Goal: Contribute content: Contribute content

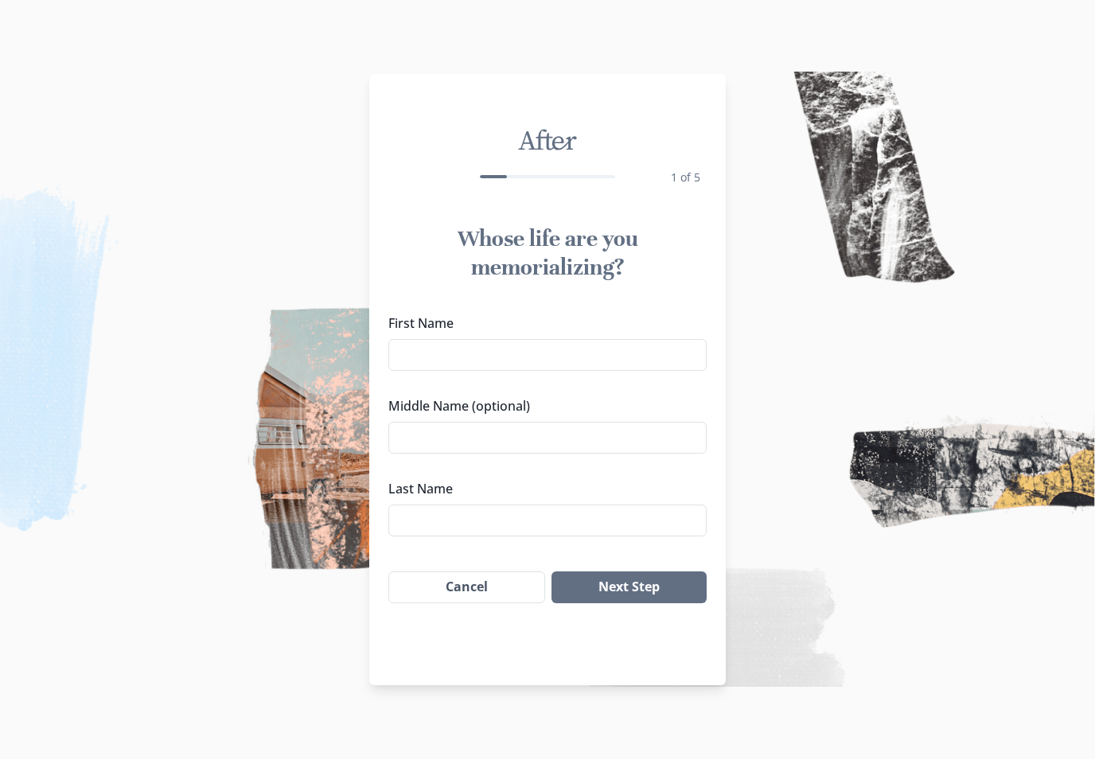
click at [654, 356] on input "First Name" at bounding box center [547, 356] width 318 height 32
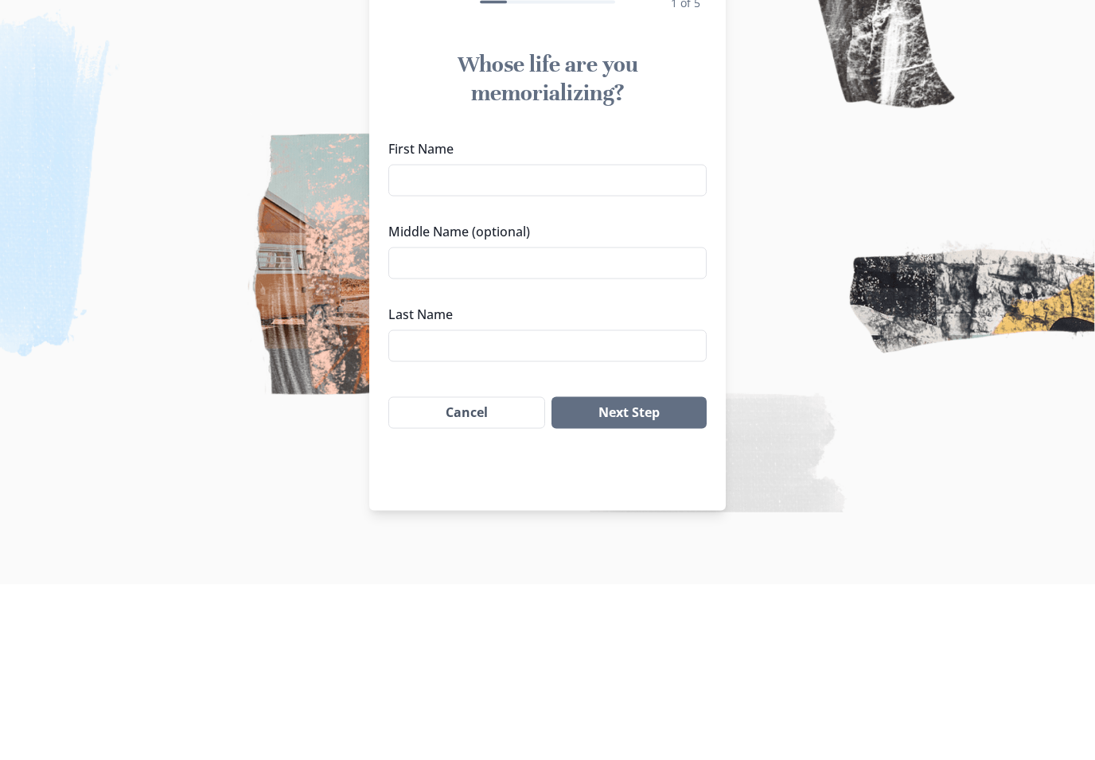
click at [838, 252] on img at bounding box center [547, 380] width 1095 height 760
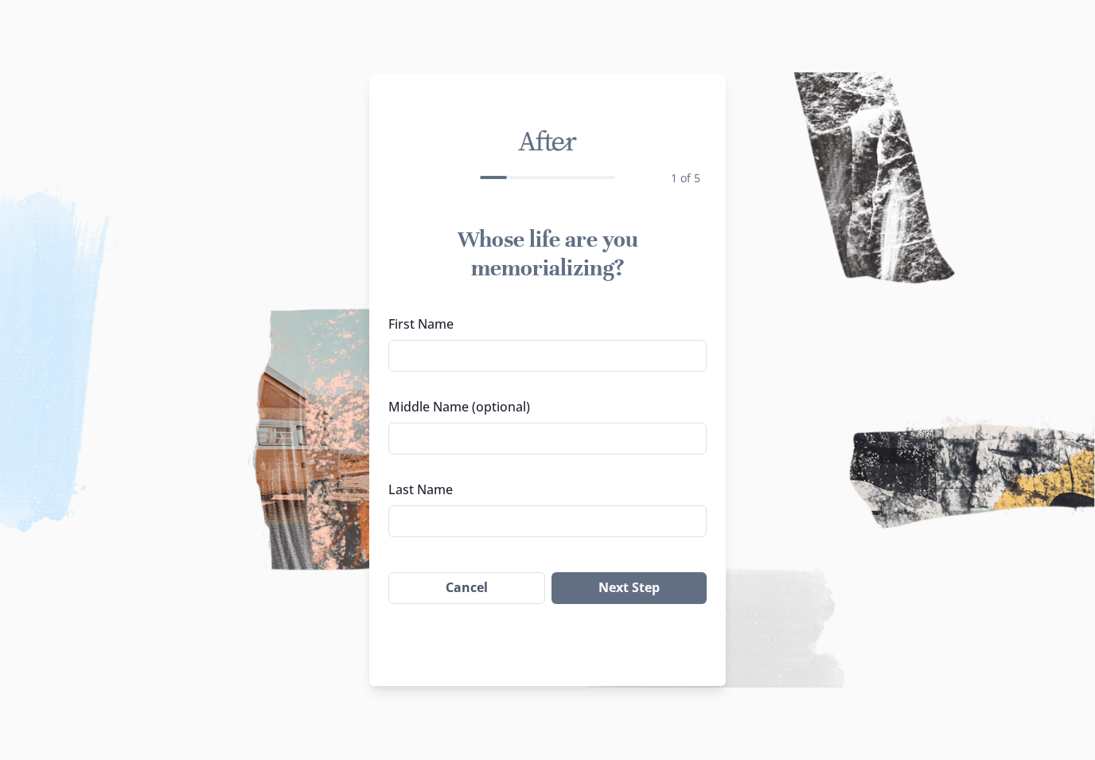
click at [608, 349] on input "First Name" at bounding box center [547, 356] width 318 height 32
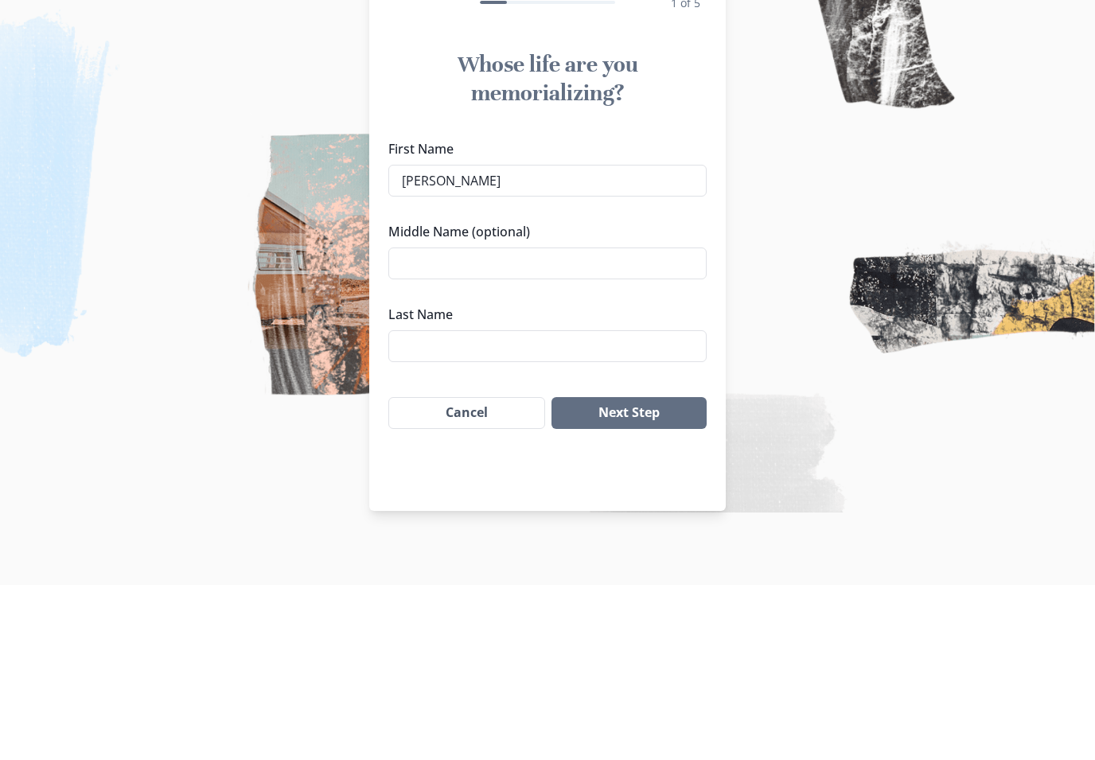
type input "[PERSON_NAME]"
click at [640, 422] on input "Middle Name (optional)" at bounding box center [547, 438] width 318 height 32
click at [623, 505] on input "Last Name" at bounding box center [547, 521] width 318 height 32
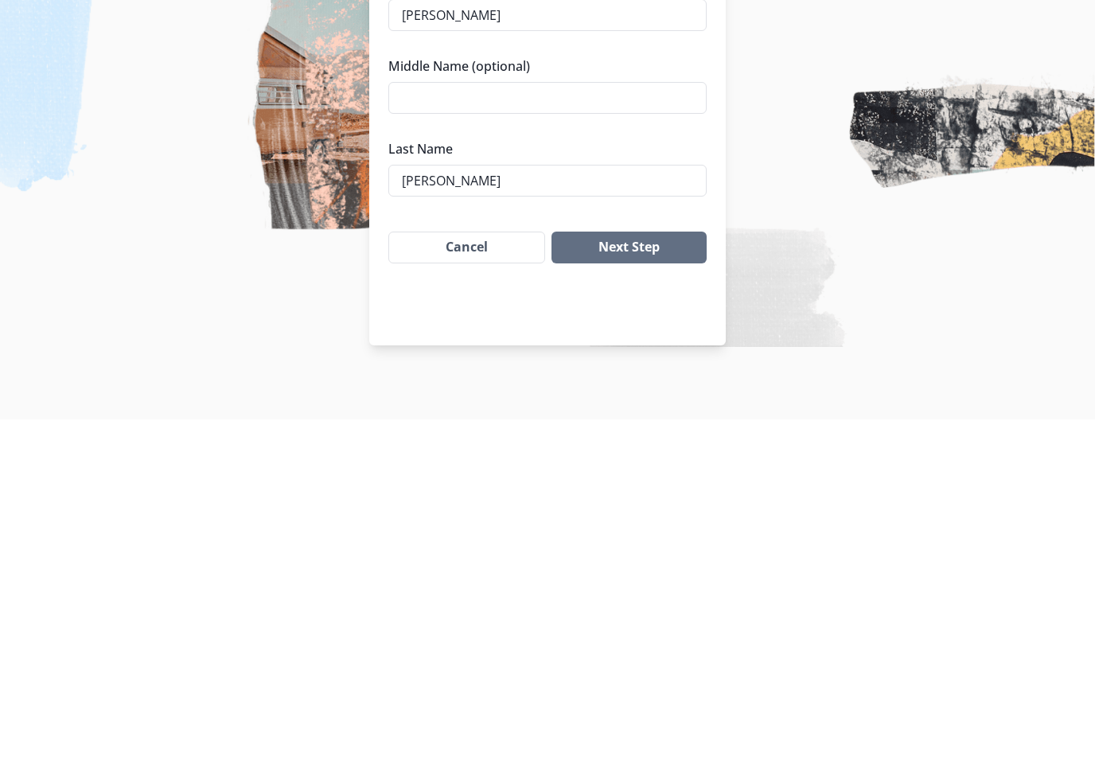
type input "[PERSON_NAME]"
click at [852, 251] on img at bounding box center [547, 380] width 1095 height 760
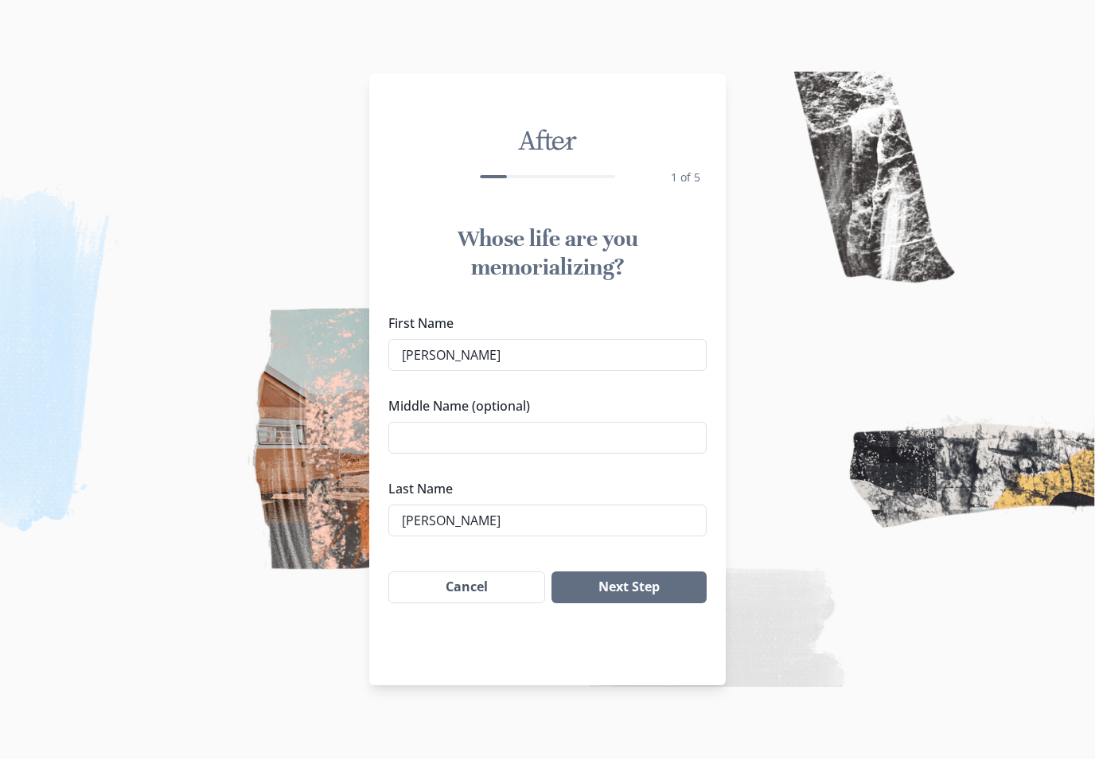
click at [605, 424] on input "Middle Name (optional)" at bounding box center [547, 438] width 318 height 32
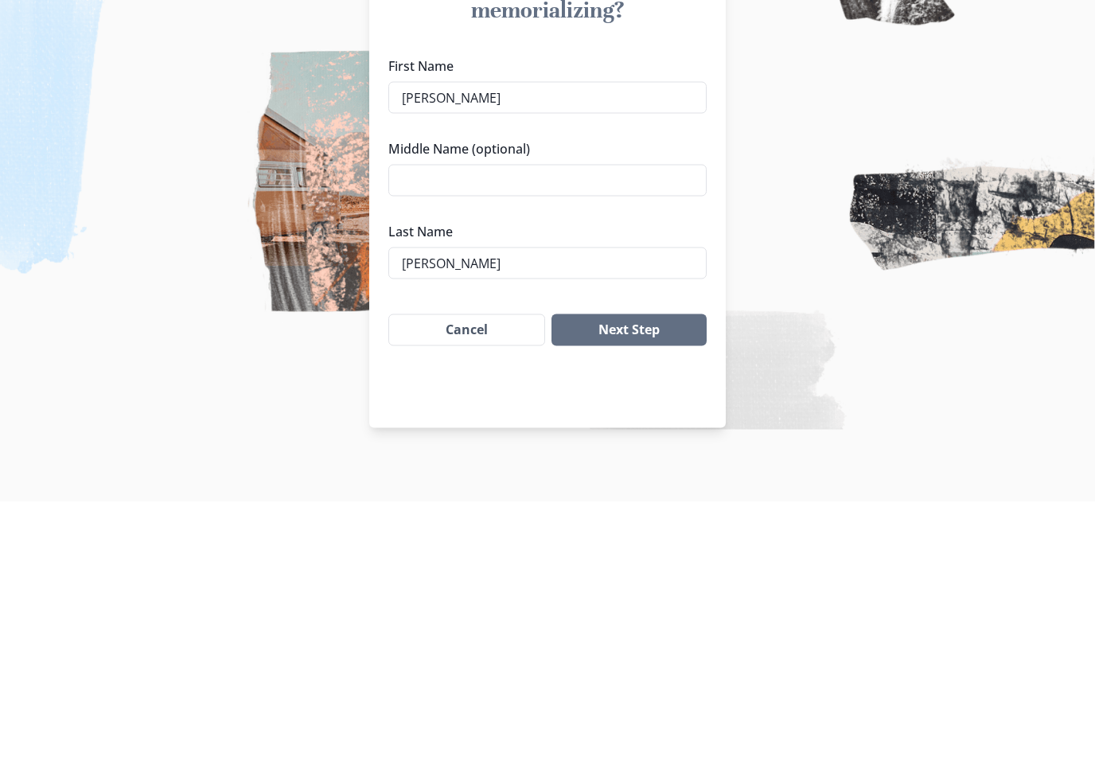
click at [664, 572] on button "Next Step" at bounding box center [628, 588] width 155 height 32
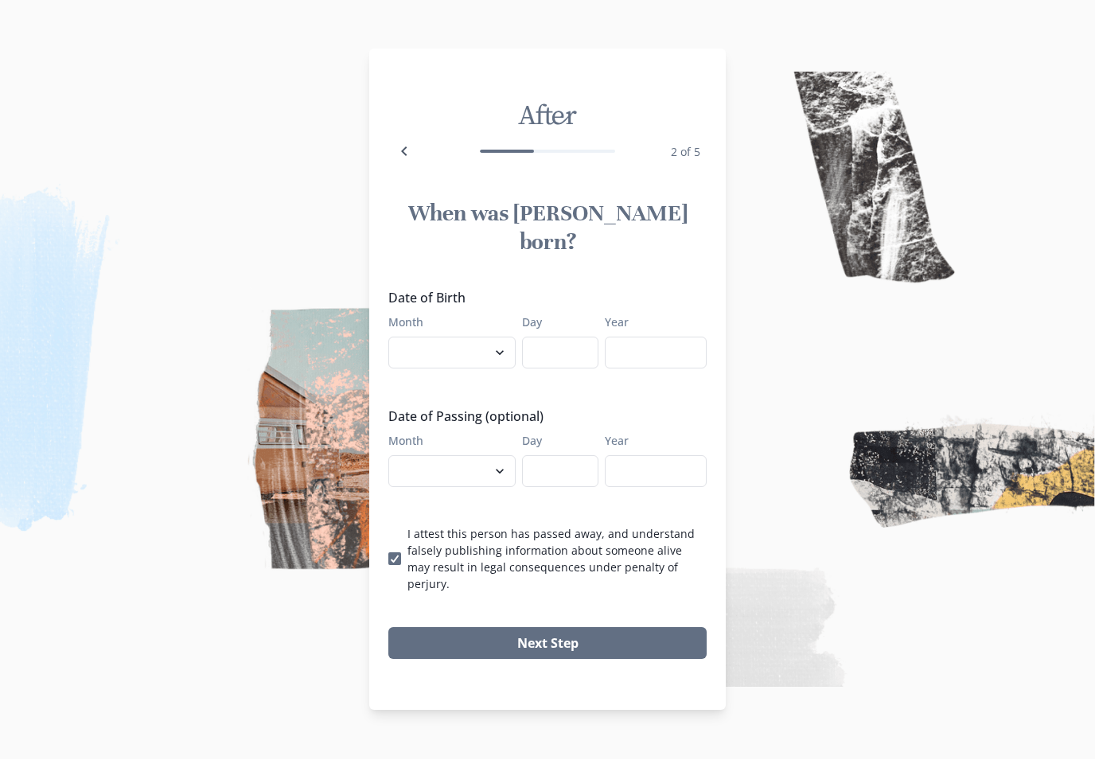
click at [493, 351] on select "January February March April May June July August September October November De…" at bounding box center [451, 353] width 127 height 32
select select "10"
click at [558, 349] on input "Day" at bounding box center [560, 353] width 76 height 32
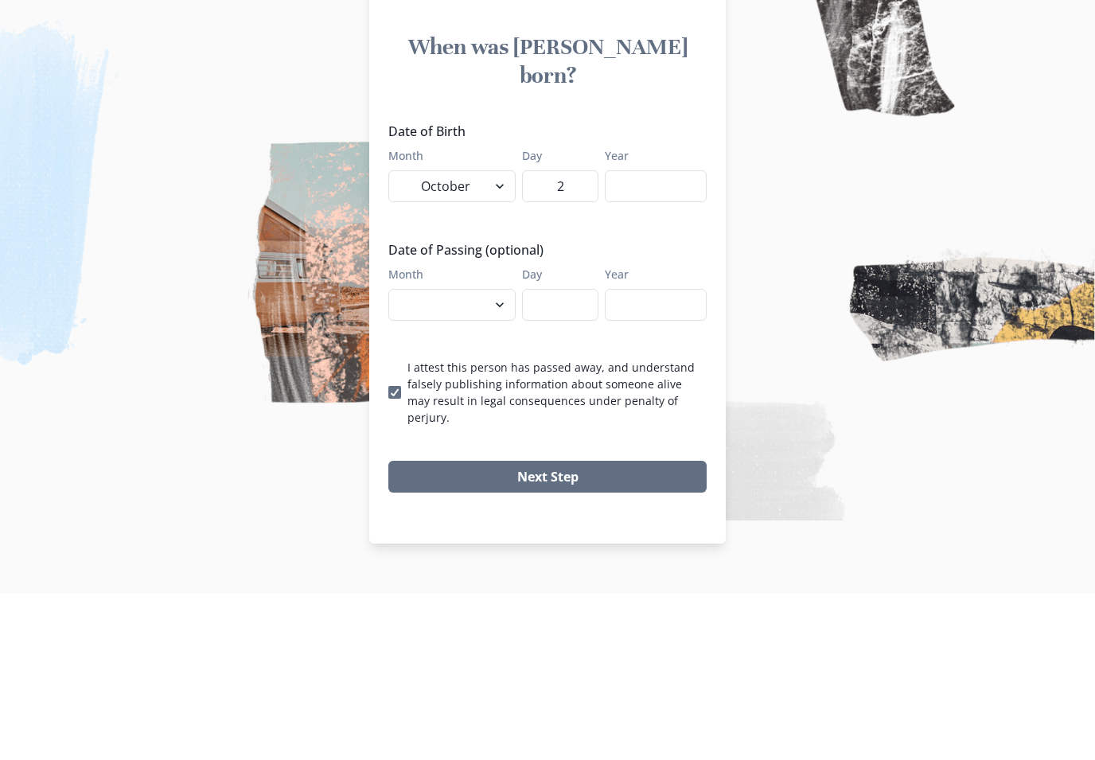
type input "2"
click at [648, 337] on input "Year" at bounding box center [656, 353] width 102 height 32
type input "1996"
click at [483, 456] on select "January February March April May June July August September October November De…" at bounding box center [451, 472] width 127 height 32
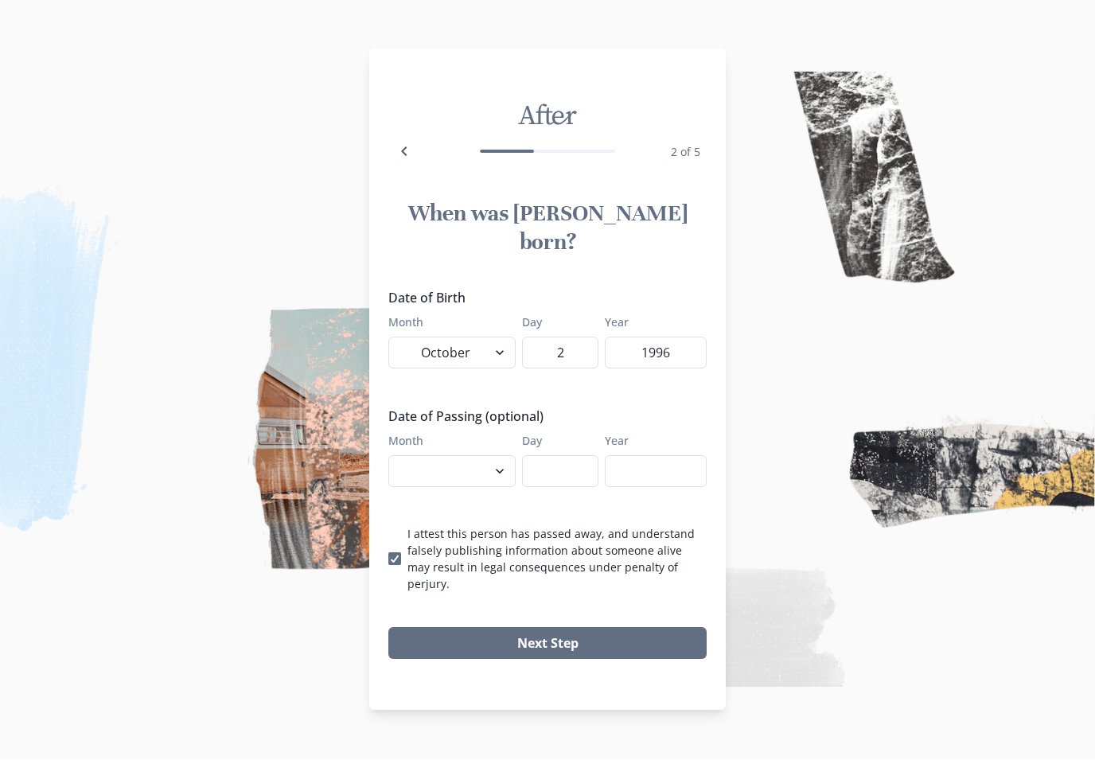
select select "8"
click at [564, 464] on input "Day" at bounding box center [560, 472] width 76 height 32
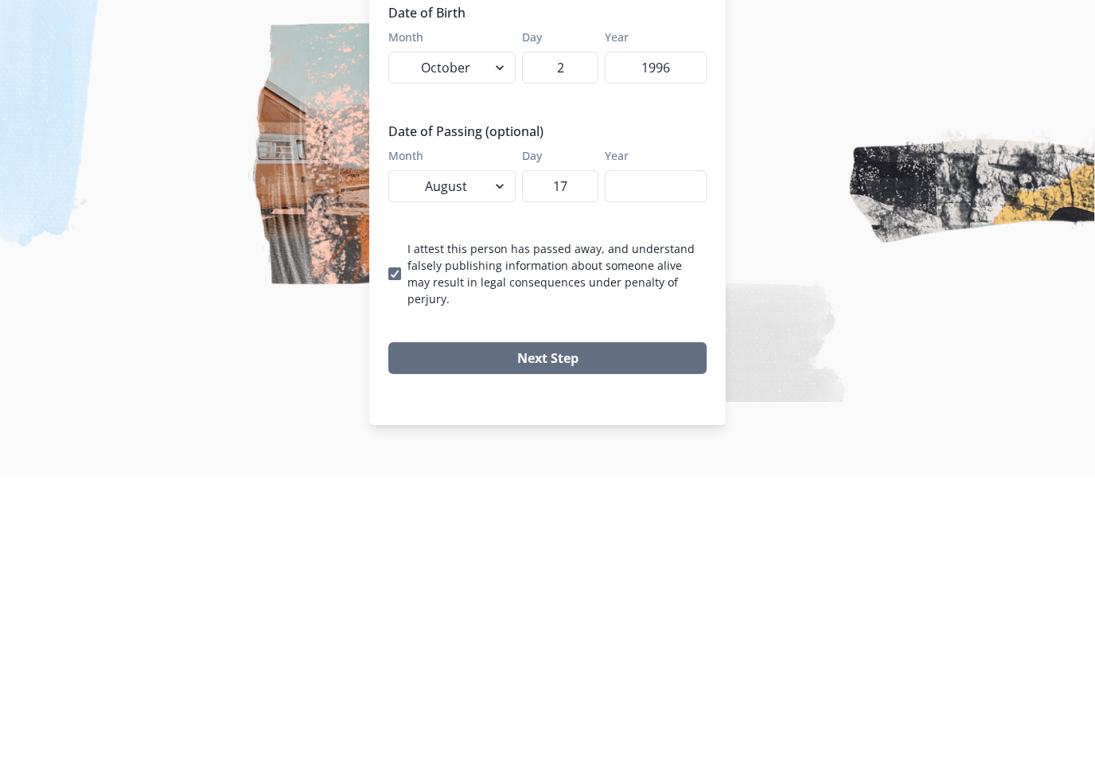
type input "17"
click at [647, 456] on input "Year" at bounding box center [656, 472] width 102 height 32
type input "2023"
click at [636, 628] on button "Next Step" at bounding box center [547, 644] width 318 height 32
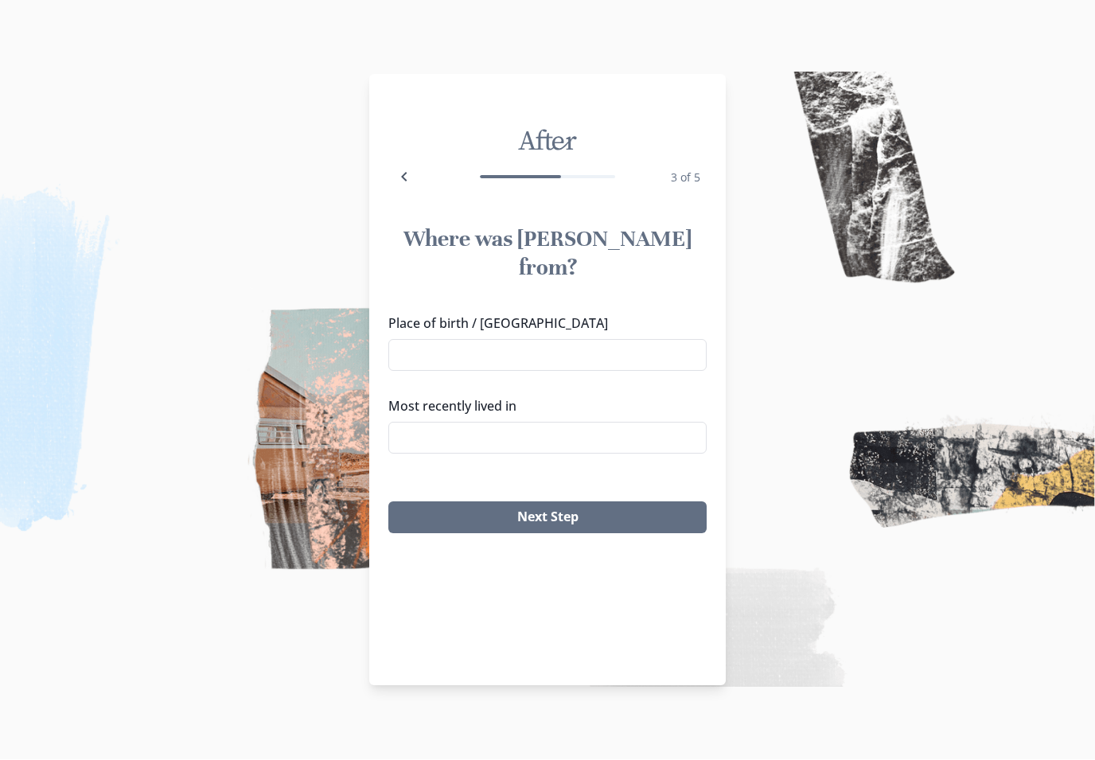
click at [675, 340] on input "Place of birth / [GEOGRAPHIC_DATA]" at bounding box center [547, 356] width 318 height 32
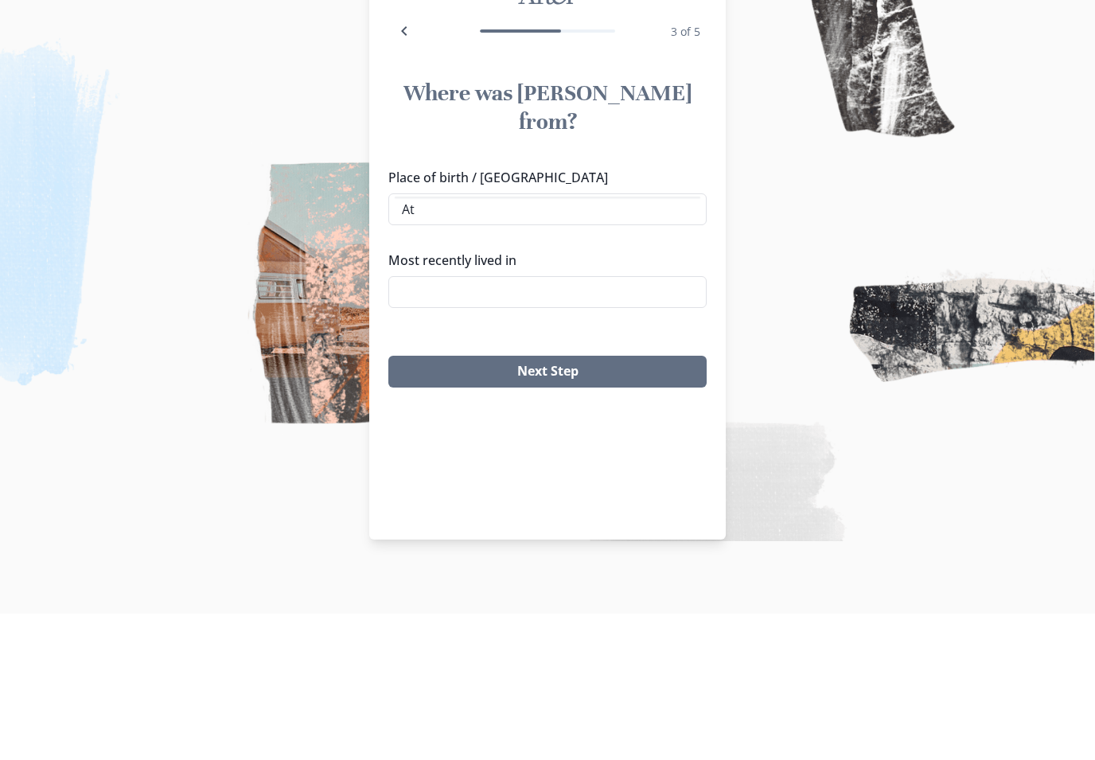
type input "A"
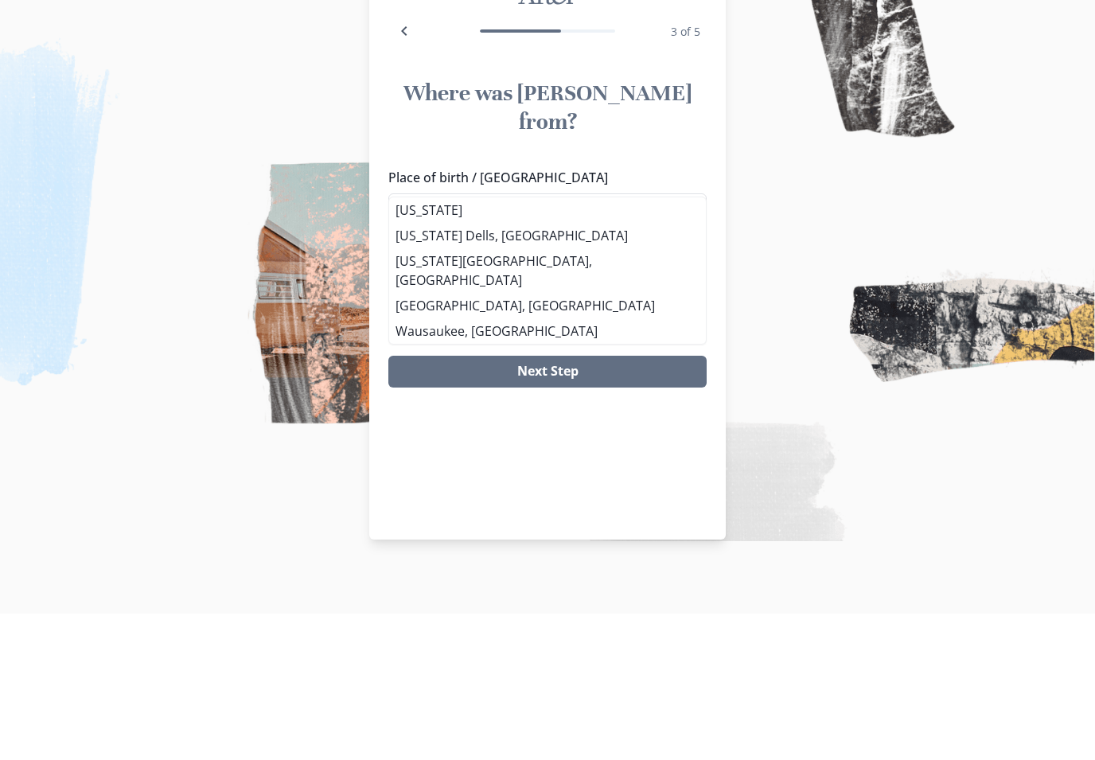
click at [531, 369] on li "[US_STATE] Dells, [GEOGRAPHIC_DATA]" at bounding box center [547, 381] width 317 height 25
type input "[US_STATE] Dells, [GEOGRAPHIC_DATA]"
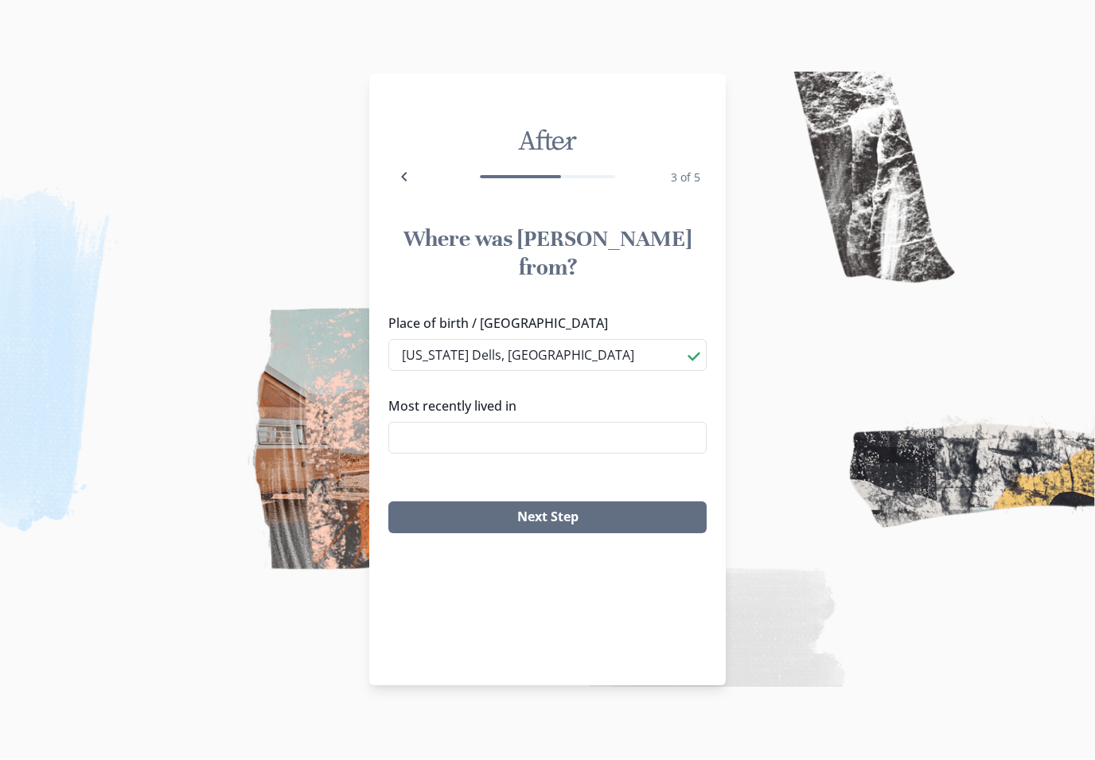
click at [542, 422] on input "Most recently lived in" at bounding box center [547, 438] width 318 height 32
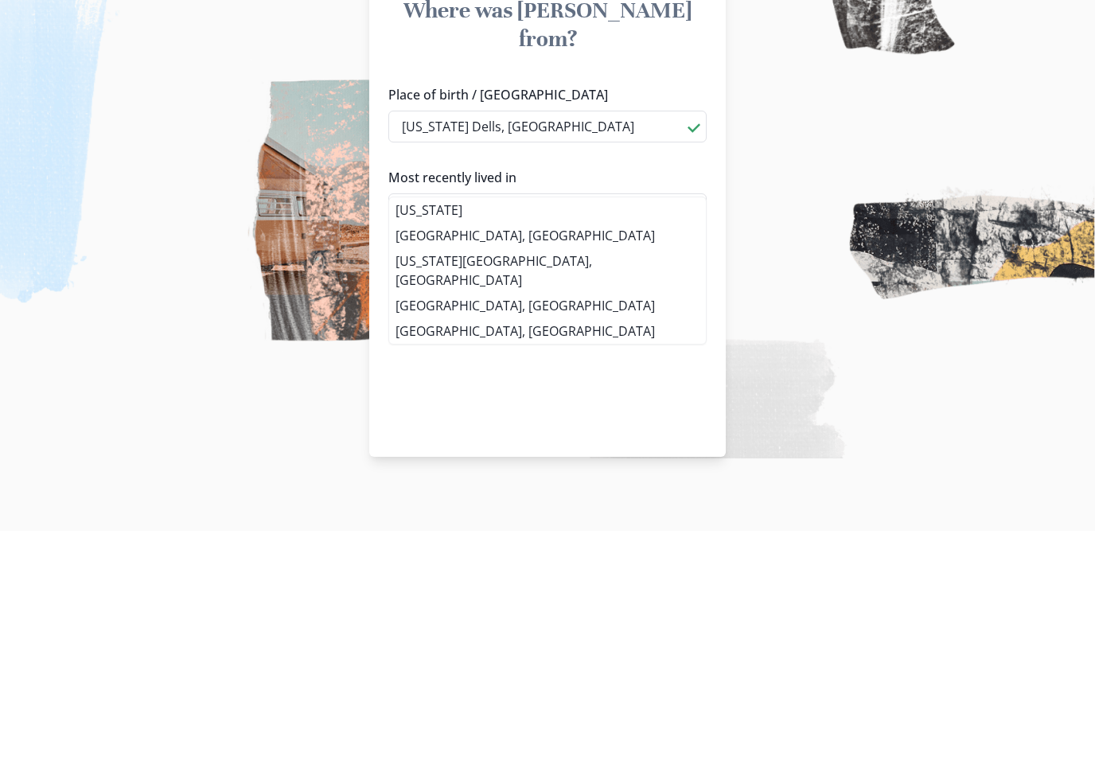
click at [613, 477] on li "[US_STATE][GEOGRAPHIC_DATA], [GEOGRAPHIC_DATA]" at bounding box center [547, 499] width 317 height 45
type input "[US_STATE][GEOGRAPHIC_DATA], [GEOGRAPHIC_DATA]"
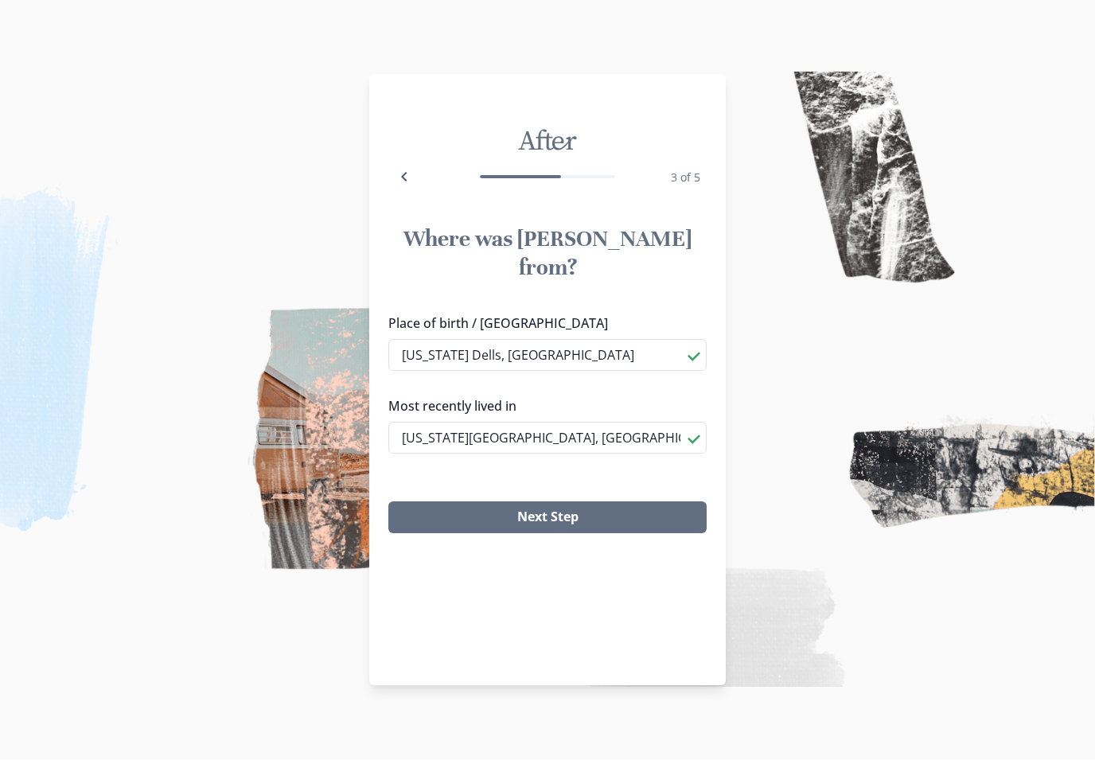
click at [598, 502] on button "Next Step" at bounding box center [547, 518] width 318 height 32
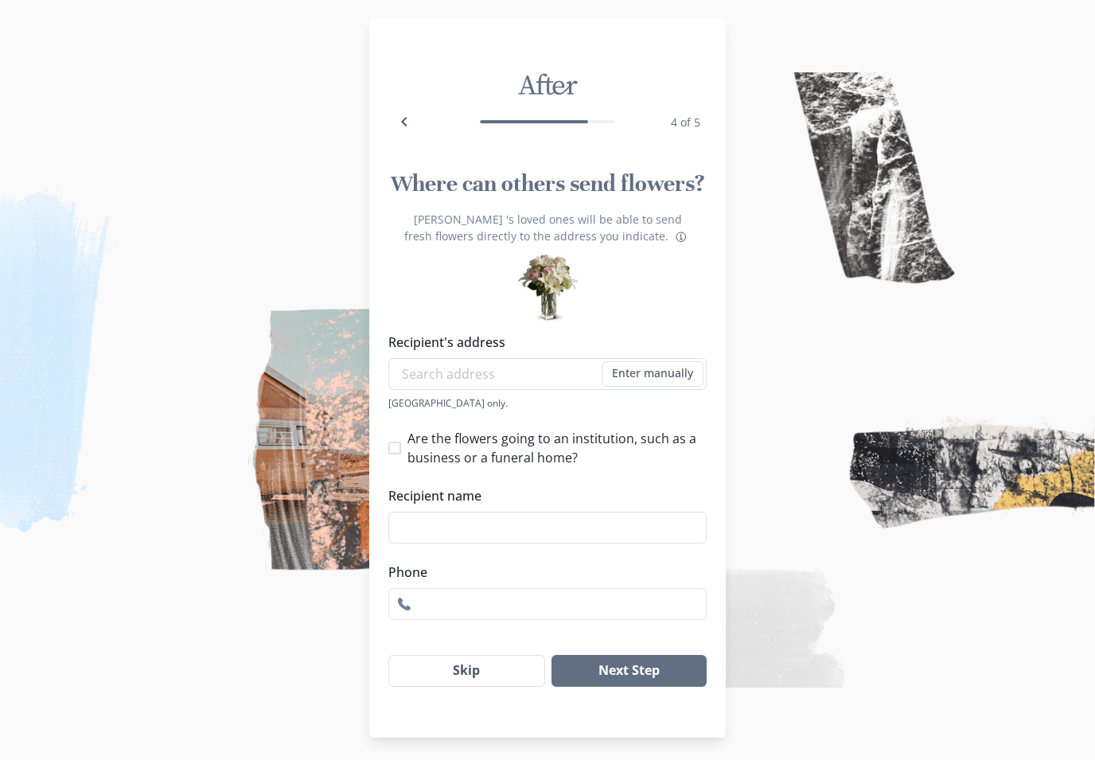
scroll to position [25, 0]
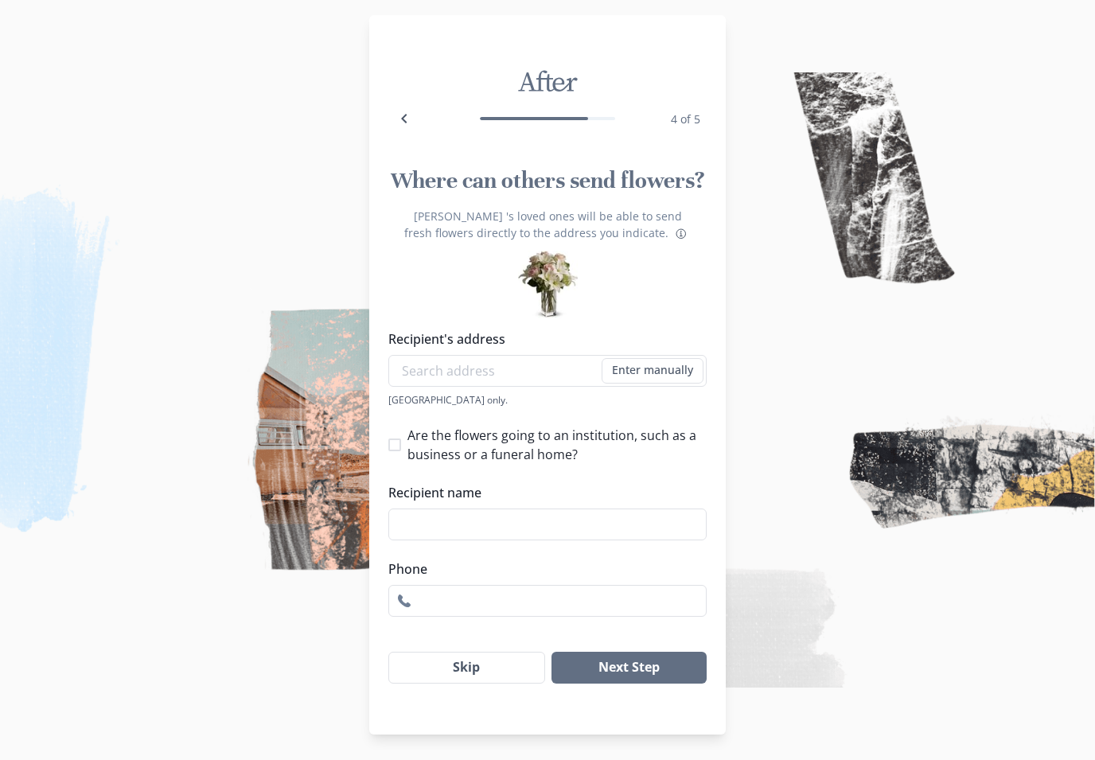
click at [570, 372] on input "Recipient's address" at bounding box center [547, 371] width 318 height 32
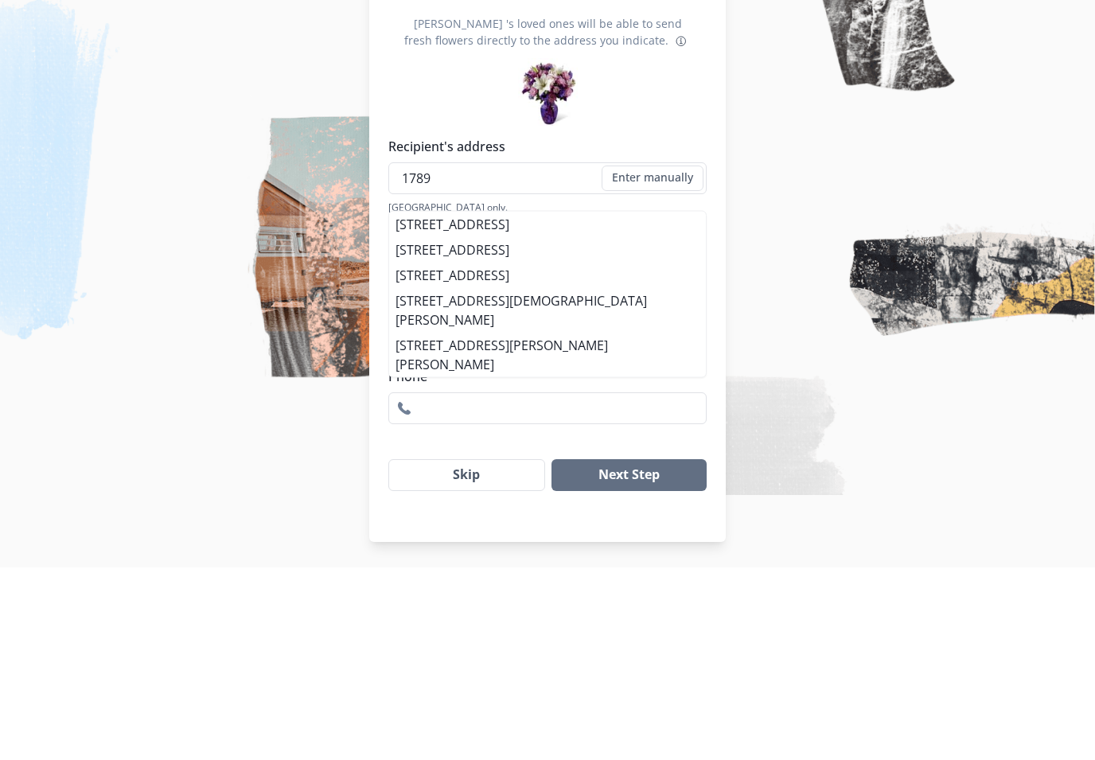
click at [648, 430] on li "[STREET_ADDRESS]" at bounding box center [547, 442] width 317 height 25
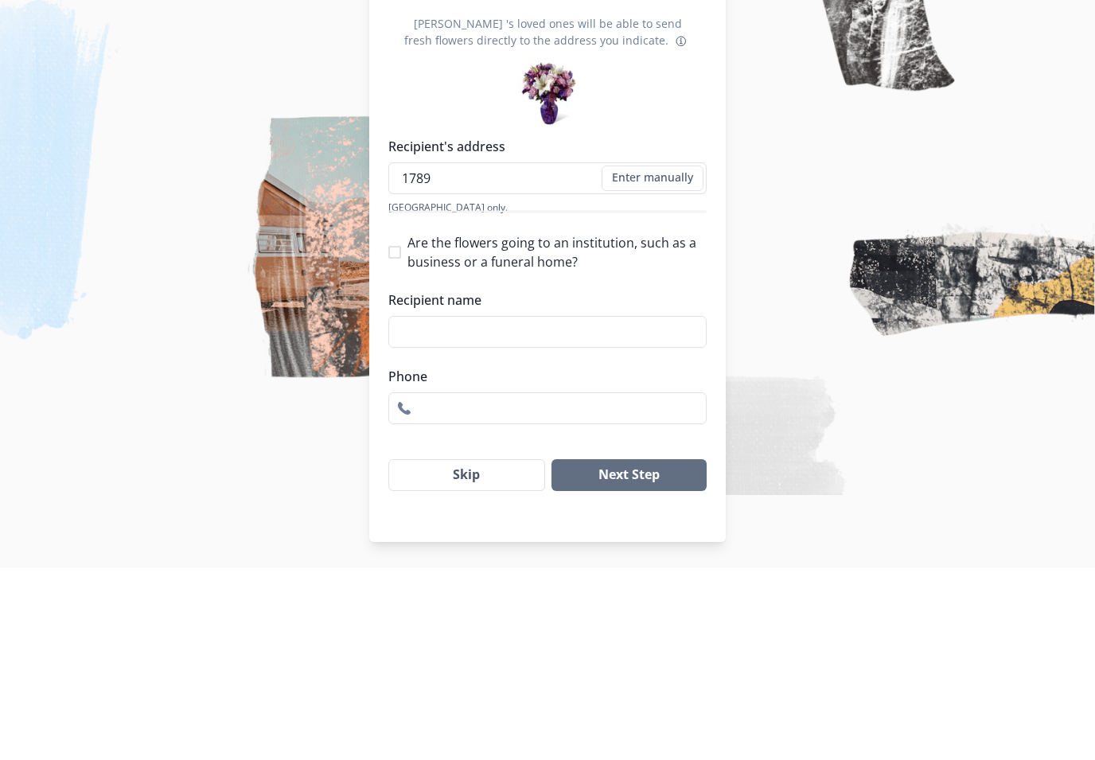
type input "[STREET_ADDRESS]"
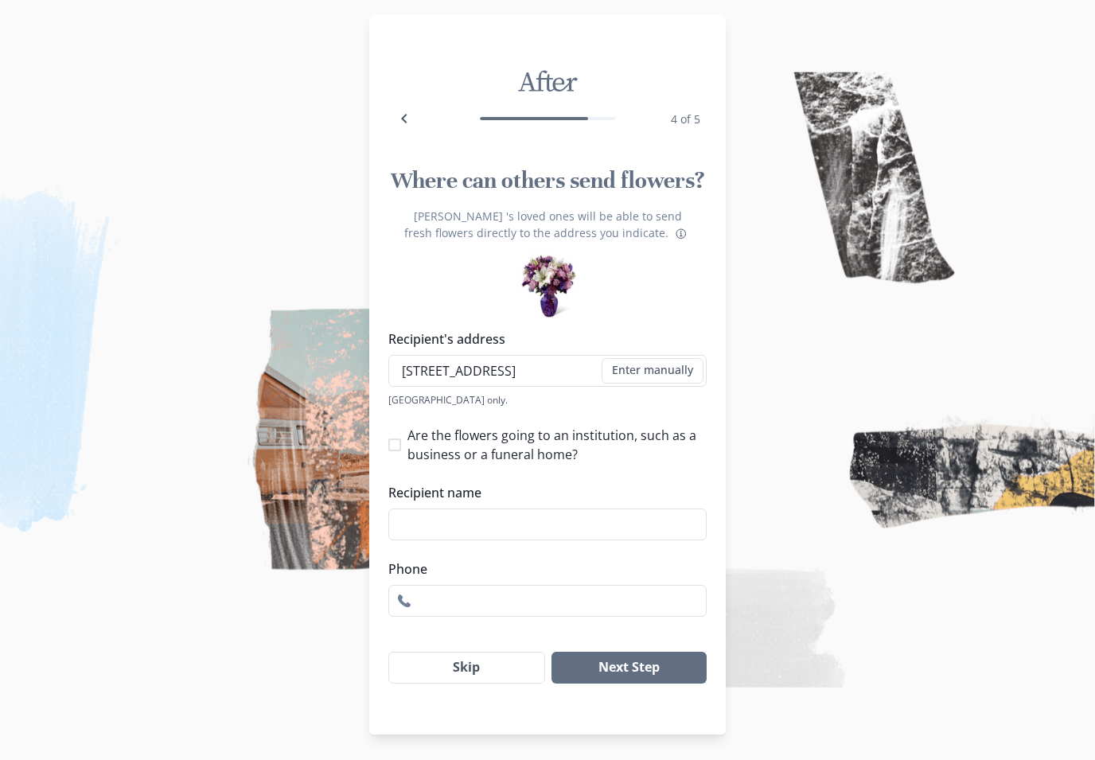
type input "1"
select select "[GEOGRAPHIC_DATA]"
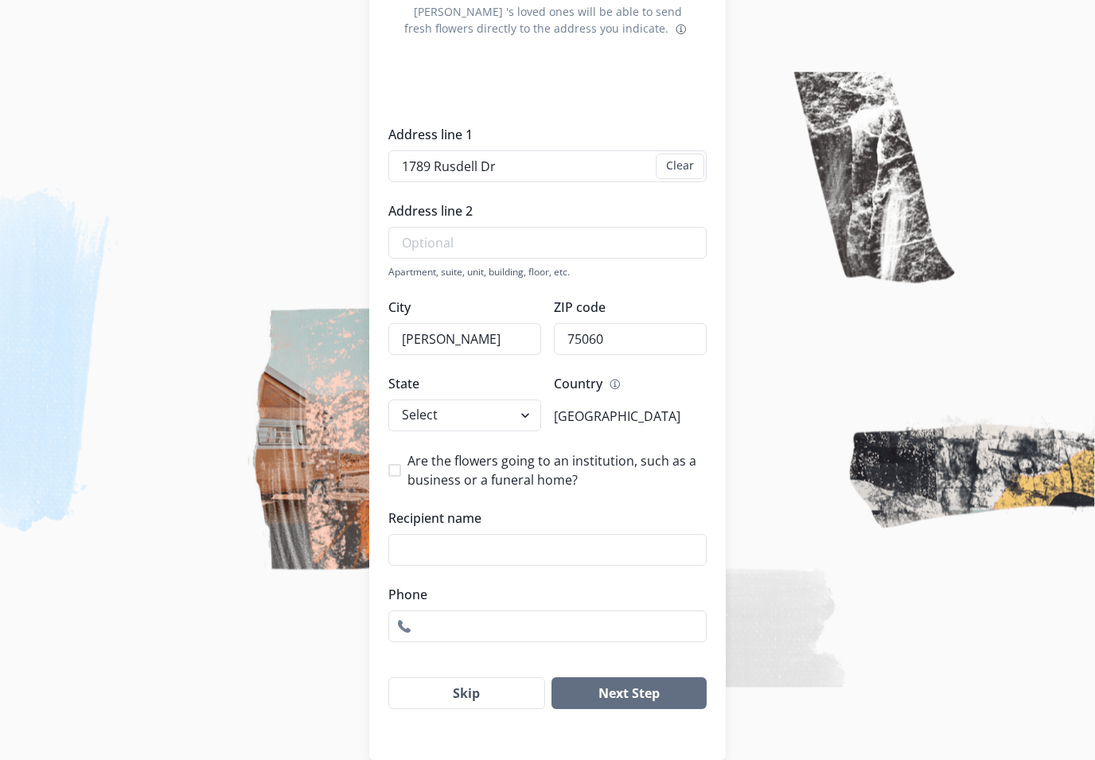
scroll to position [214, 0]
click at [430, 705] on button "Skip" at bounding box center [466, 694] width 157 height 32
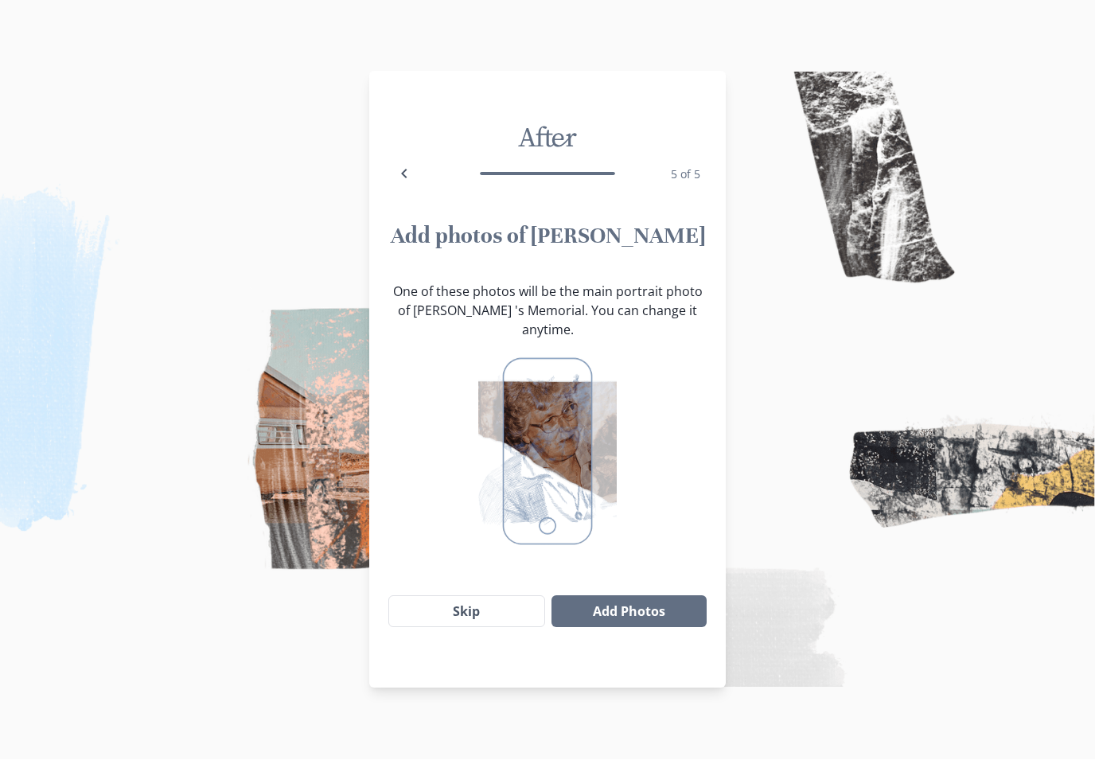
click at [419, 617] on button "Skip" at bounding box center [466, 612] width 157 height 32
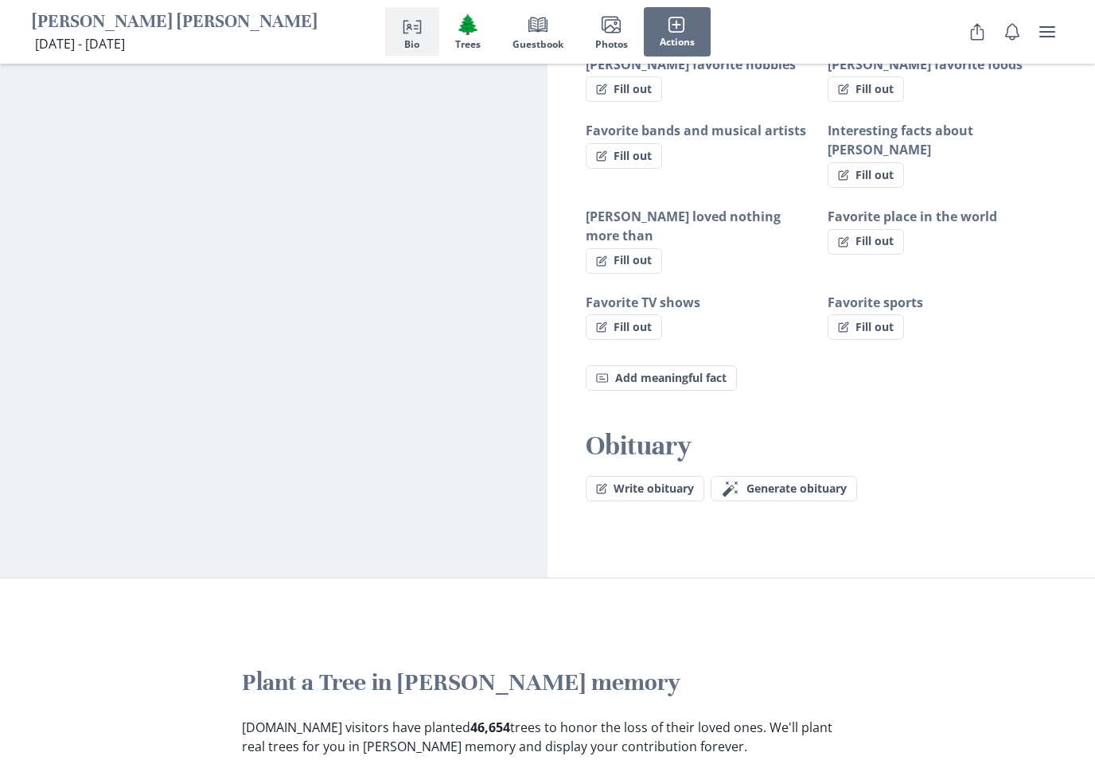
scroll to position [1122, 0]
click at [668, 477] on button "Write obituary" at bounding box center [645, 489] width 119 height 25
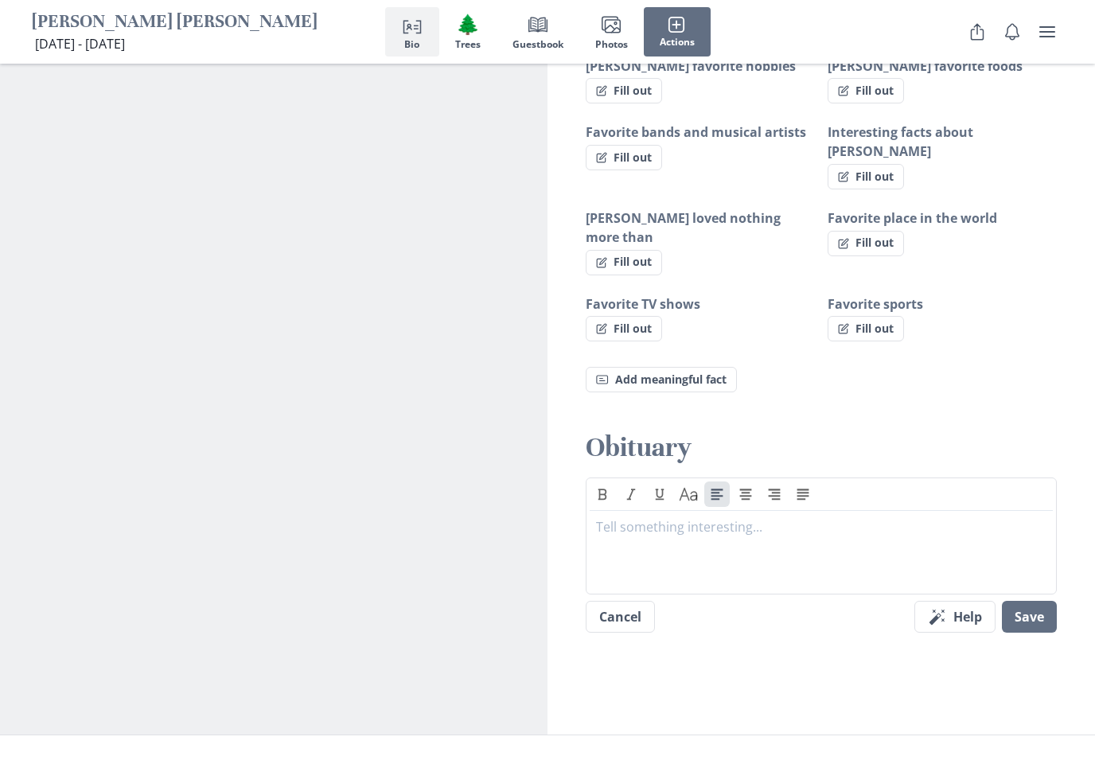
click at [633, 601] on button "Cancel" at bounding box center [620, 617] width 69 height 32
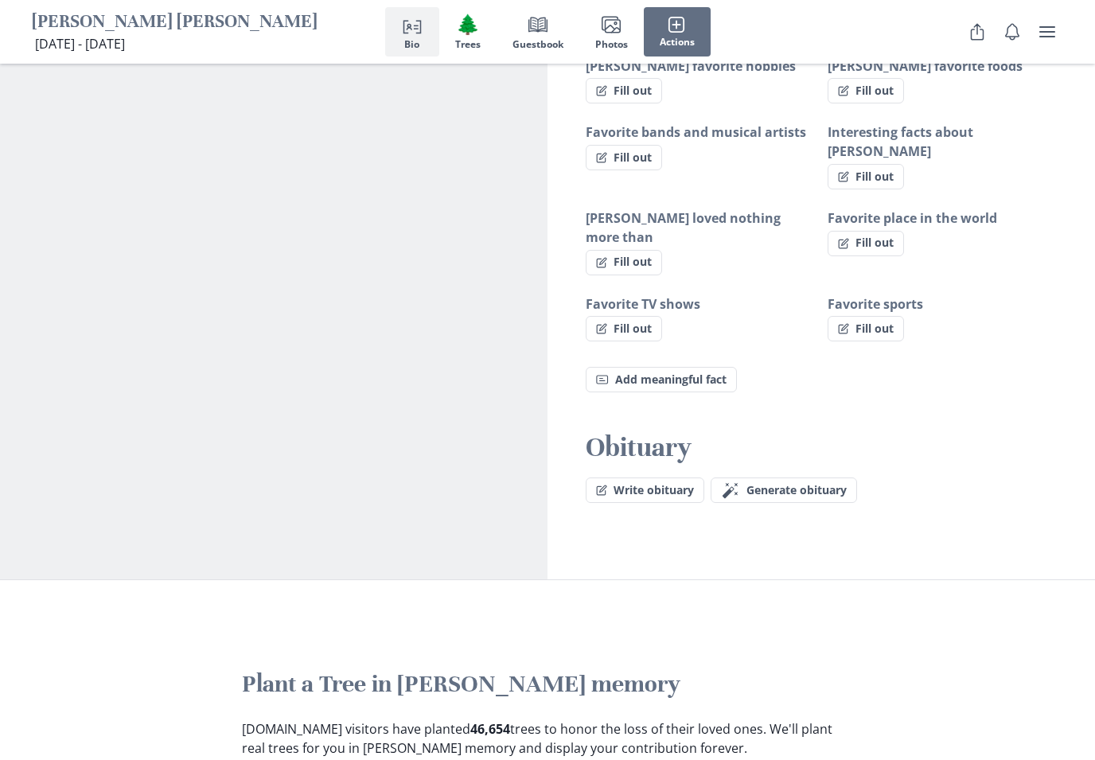
click at [807, 484] on span "Generate obituary" at bounding box center [796, 491] width 100 height 14
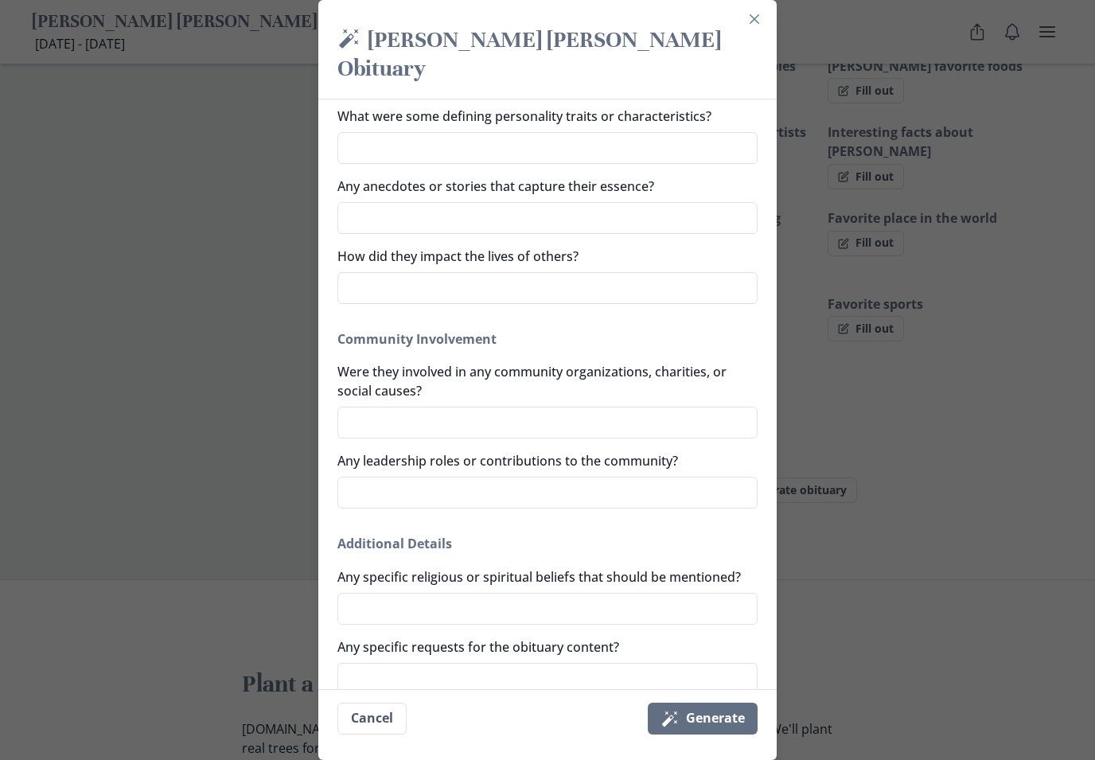
click at [723, 734] on button "Magic wand Generate" at bounding box center [703, 719] width 110 height 32
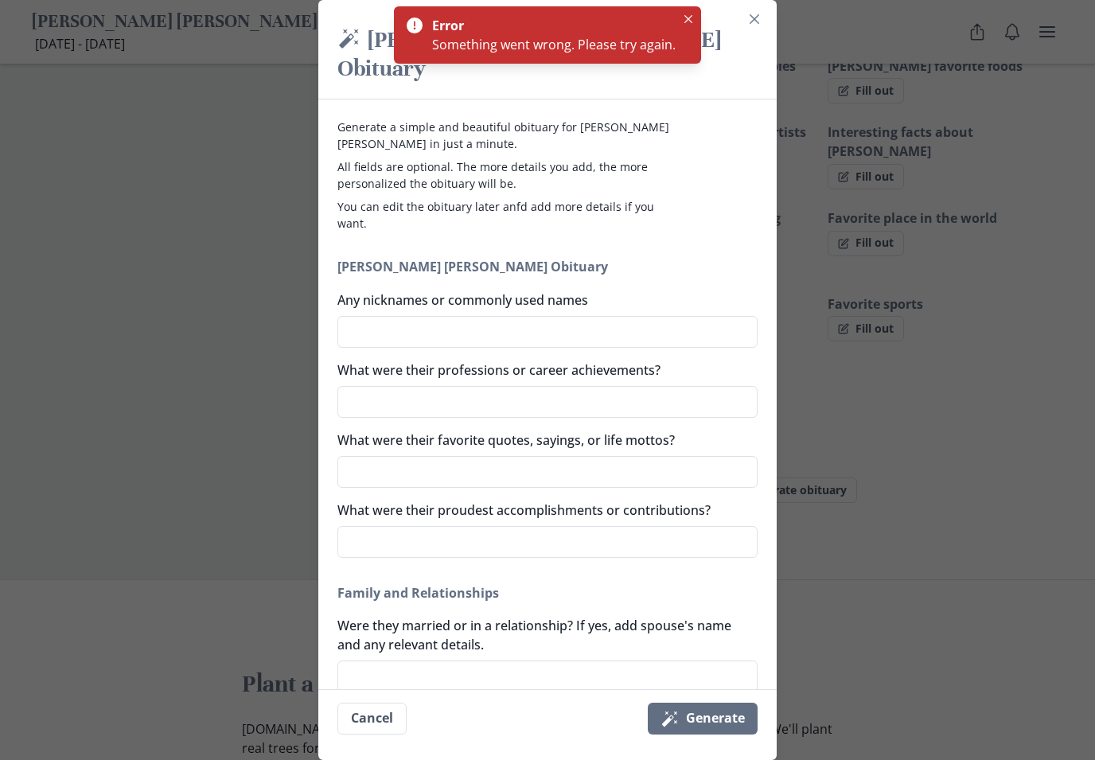
scroll to position [0, 0]
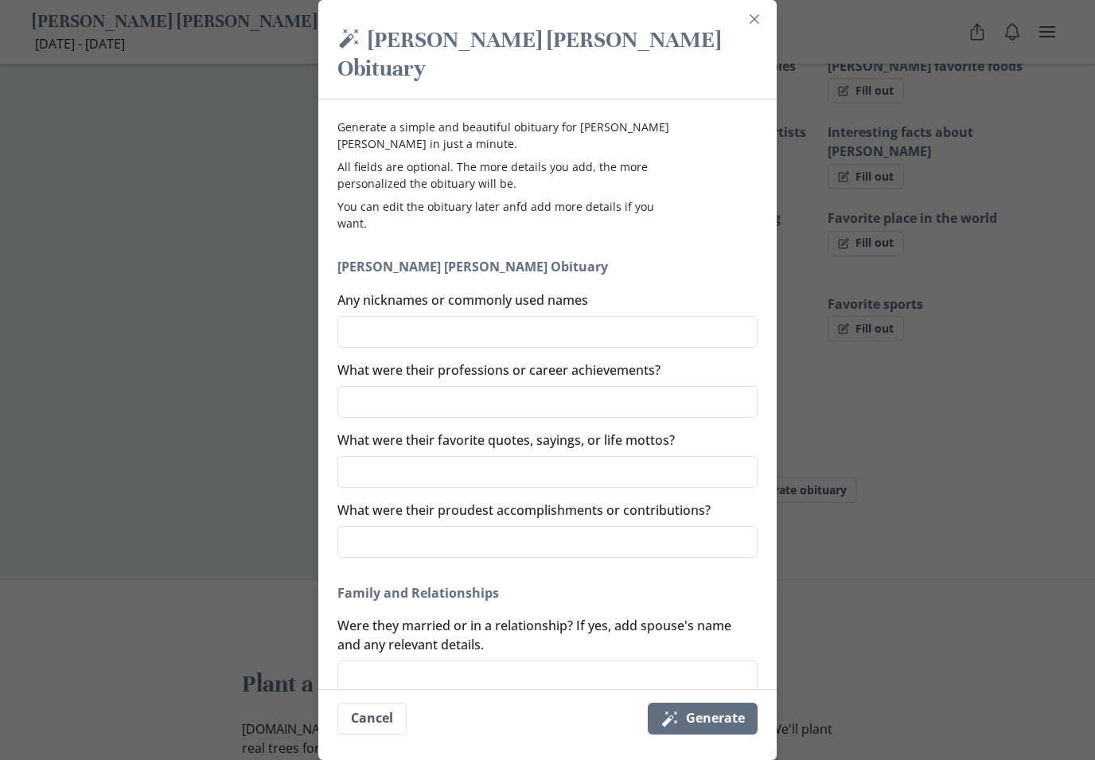
click at [578, 317] on textarea "Any nicknames or commonly used names" at bounding box center [547, 332] width 420 height 32
type textarea "G"
type textarea "x"
type textarea "Gi"
type textarea "x"
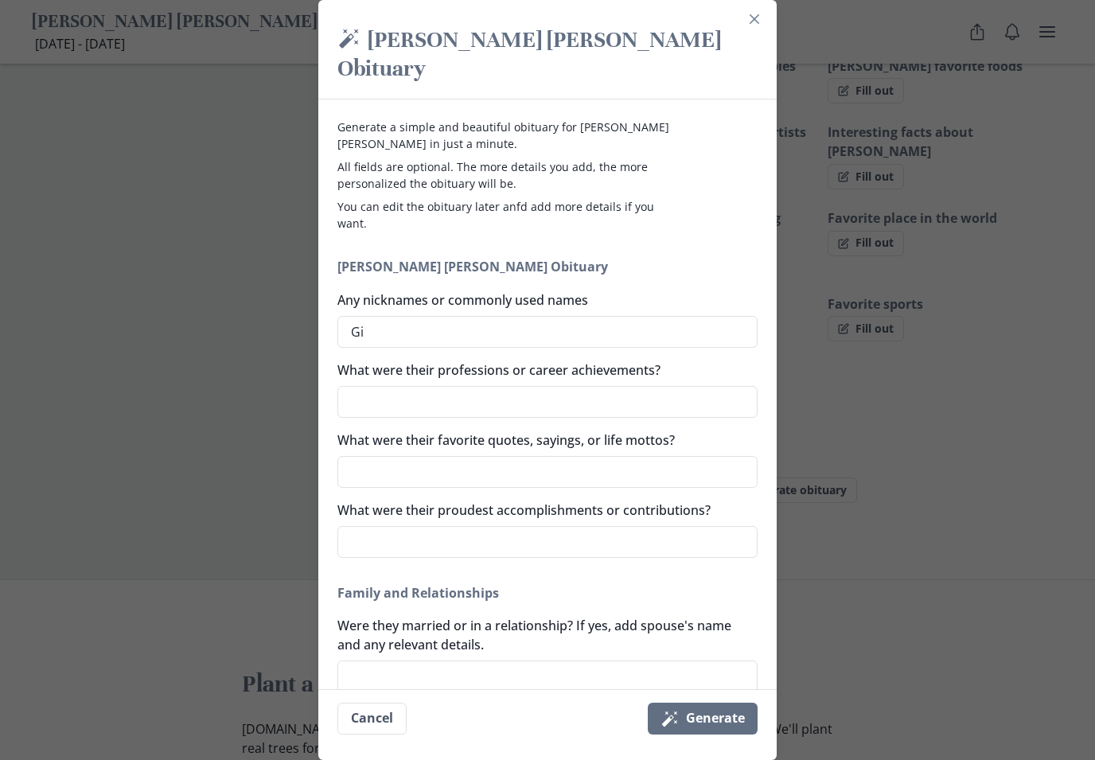
type textarea "[PERSON_NAME]"
type textarea "x"
type textarea "Gilm"
type textarea "x"
type textarea "Gilmo"
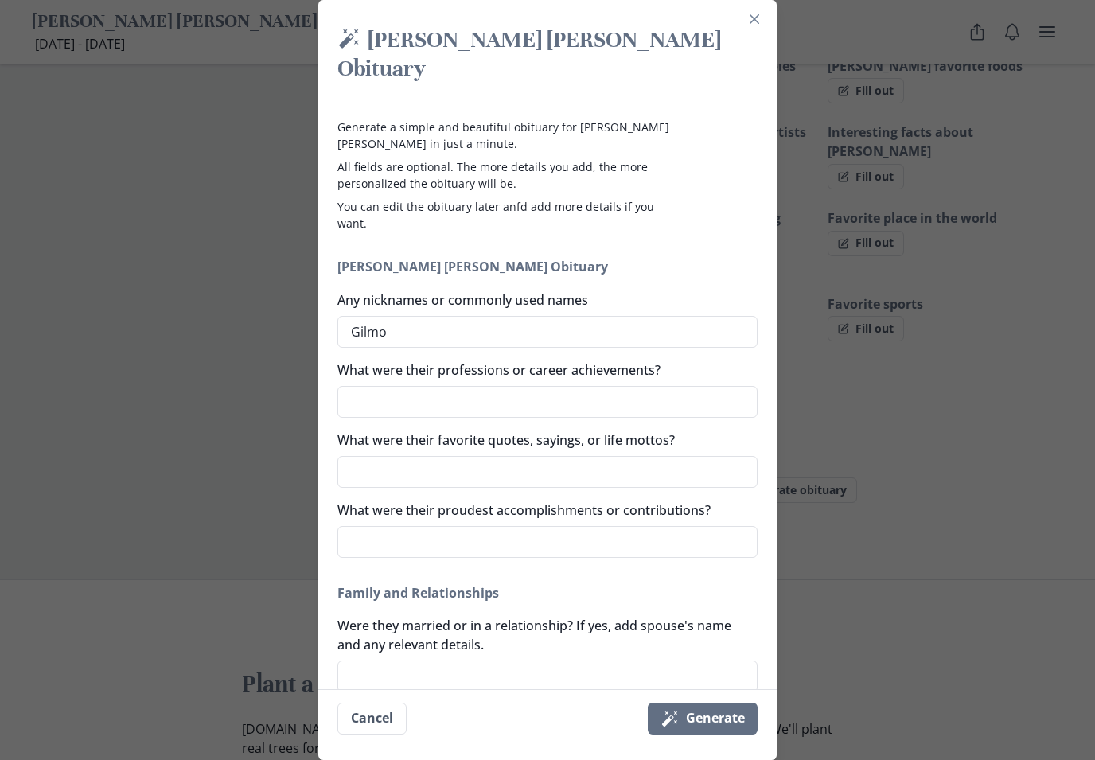
type textarea "x"
type textarea "Gilmor"
type textarea "x"
type textarea "[PERSON_NAME]"
type textarea "x"
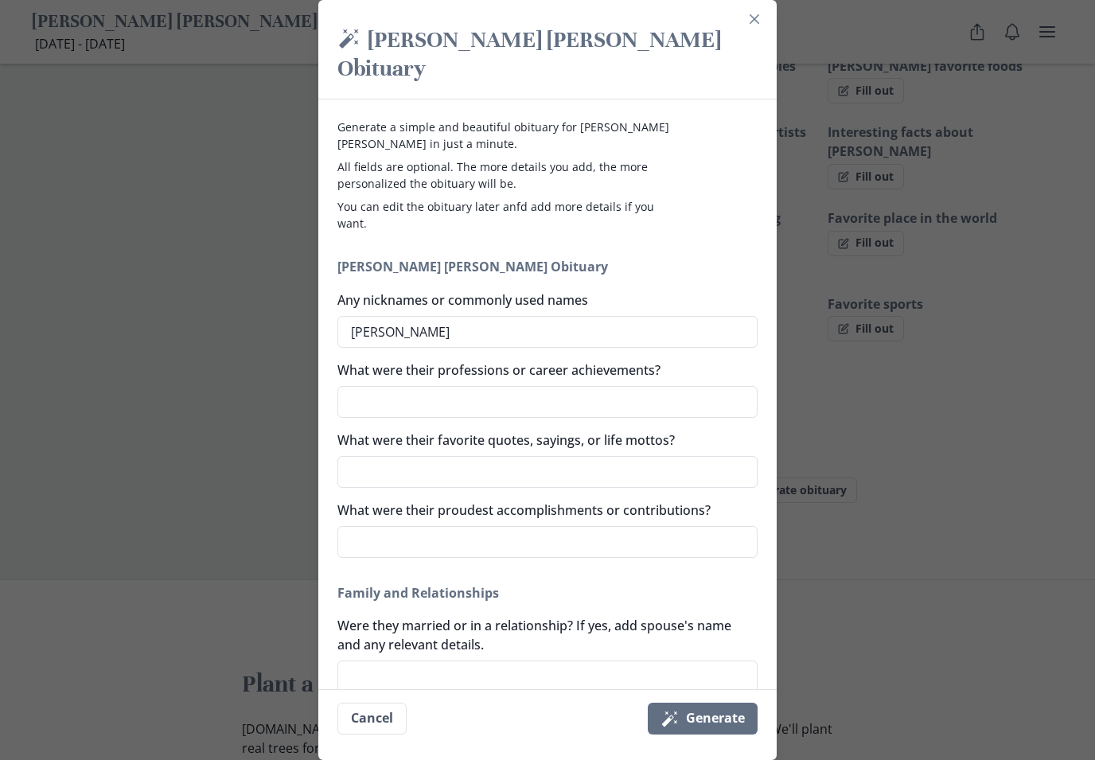
type textarea "[PERSON_NAME]"
type textarea "x"
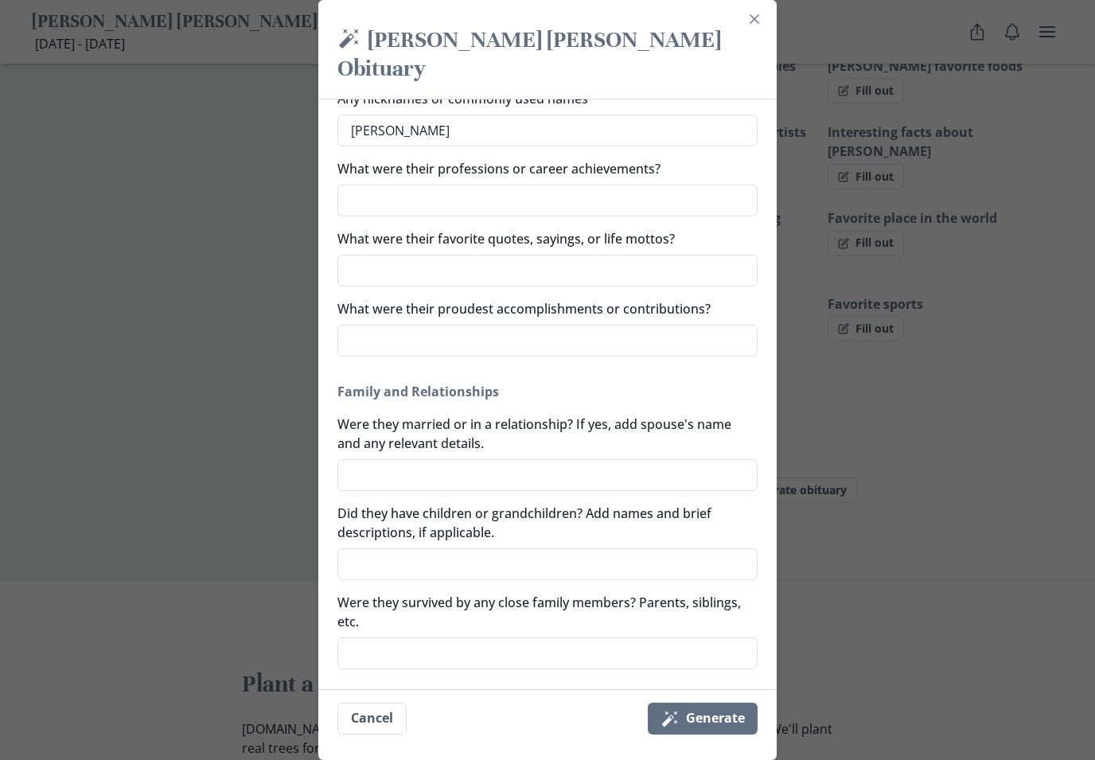
scroll to position [202, 0]
click at [667, 324] on textarea "What were their proudest accomplishments or contributions?" at bounding box center [547, 340] width 420 height 32
type textarea "H"
type textarea "x"
type textarea "He"
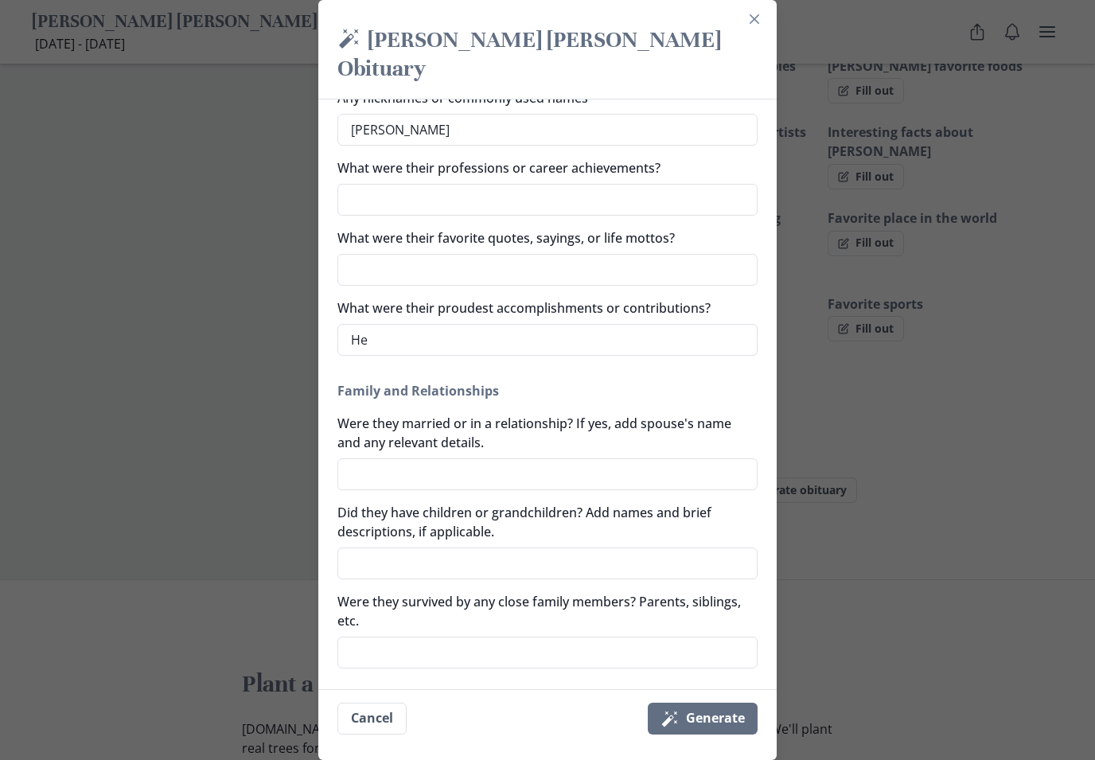
type textarea "x"
type textarea "He"
type textarea "x"
type textarea "He w"
type textarea "x"
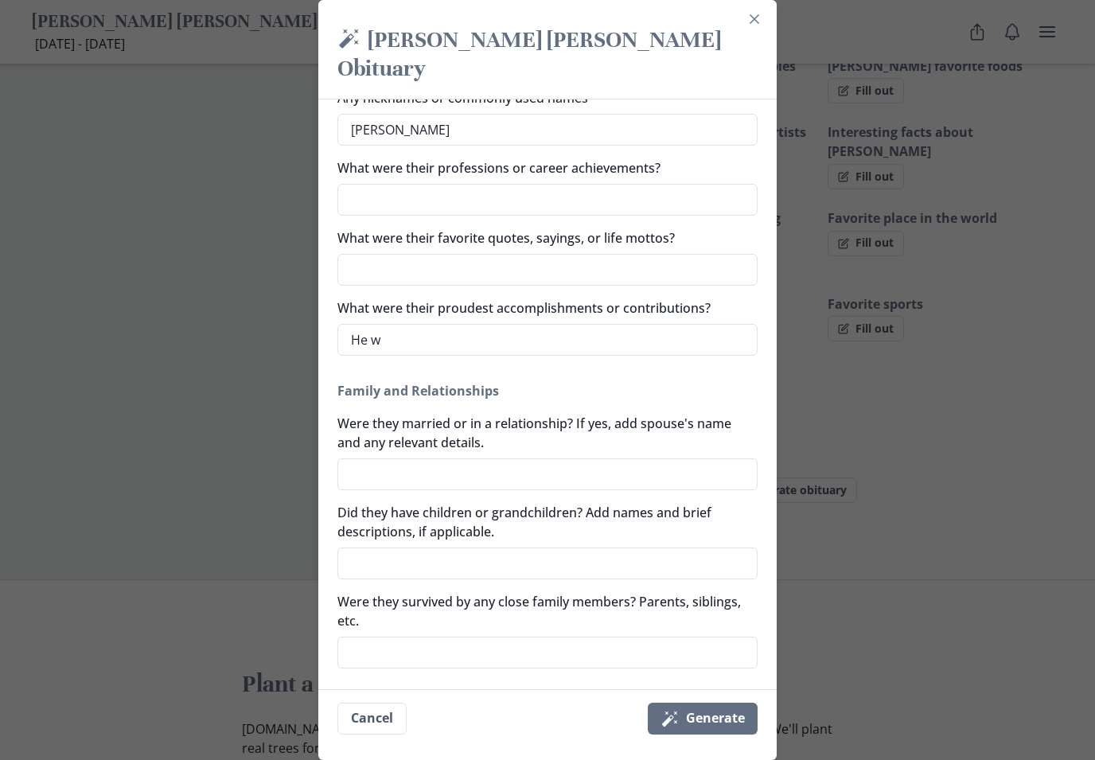
type textarea "He wa"
type textarea "x"
type textarea "He was"
type textarea "x"
type textarea "He was"
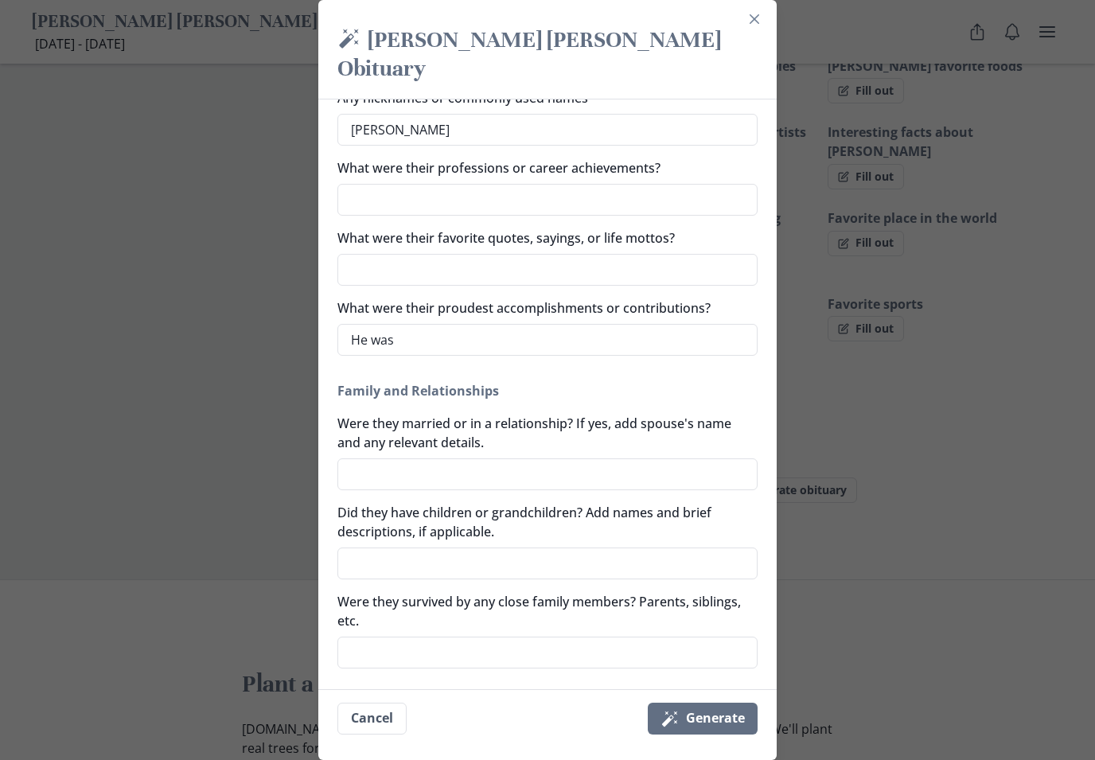
type textarea "x"
type textarea "He was a"
type textarea "x"
type textarea "He was a"
type textarea "x"
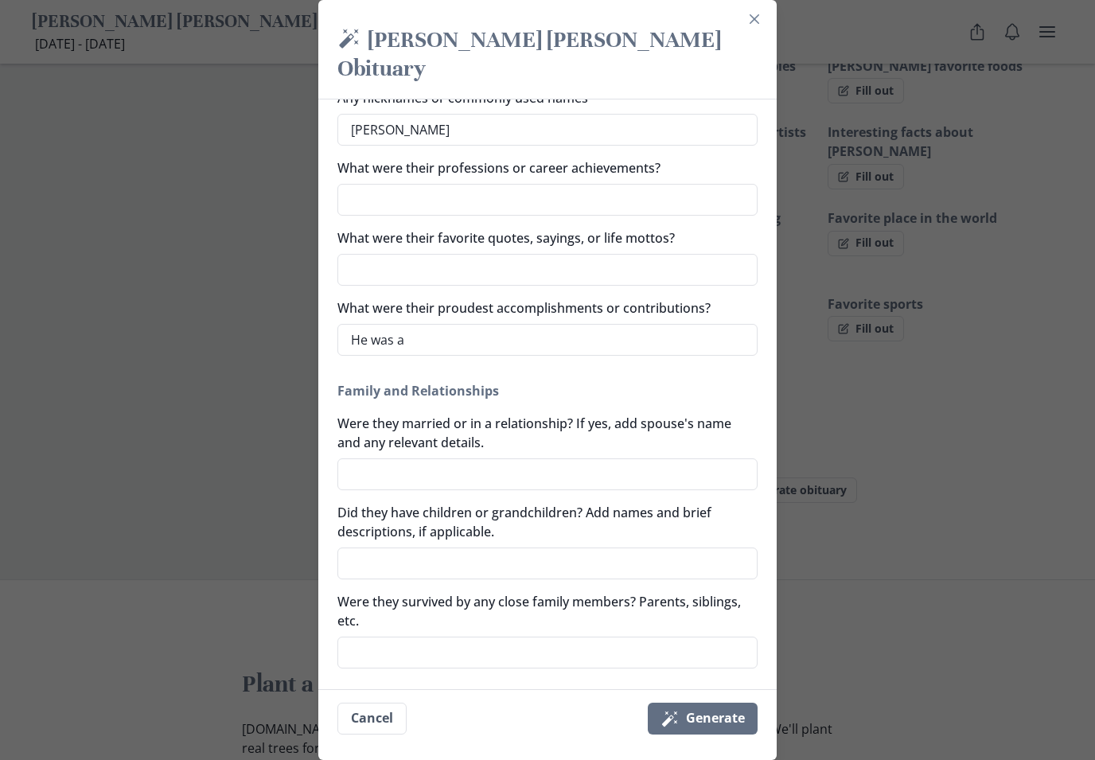
type textarea "He was a m"
type textarea "x"
type textarea "He was a ma"
type textarea "x"
type textarea "He was a mat"
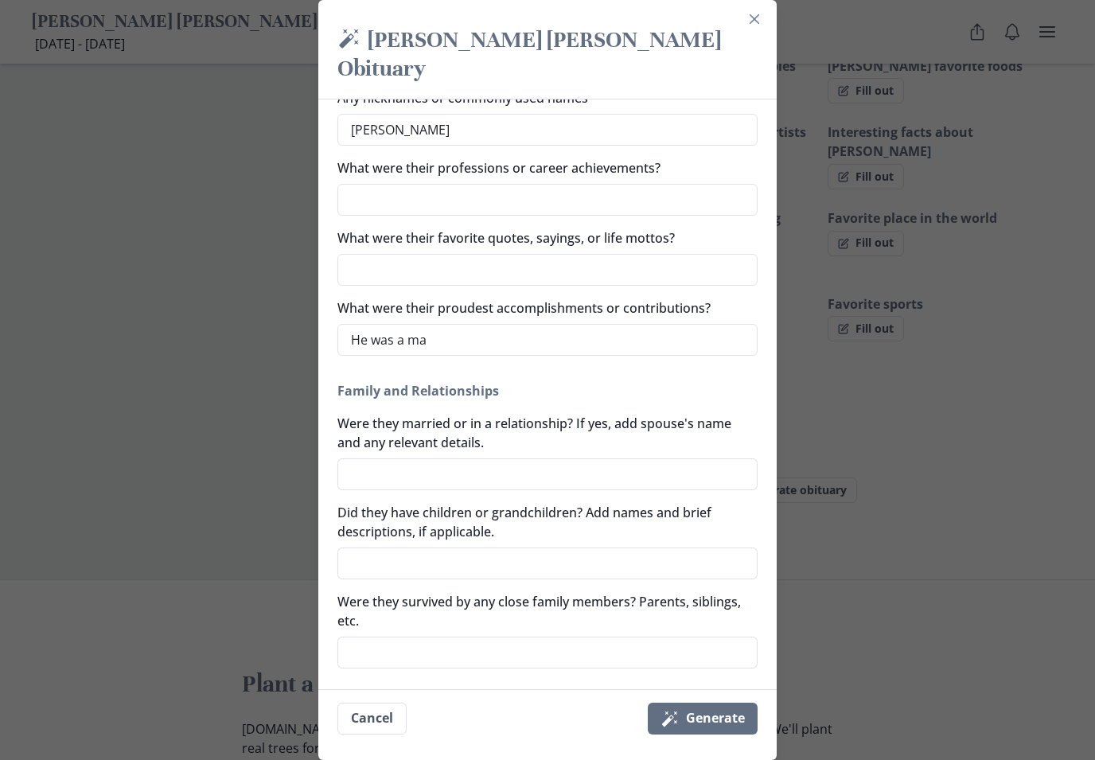
type textarea "x"
type textarea "He was a math"
type textarea "x"
type textarea "He was a math"
type textarea "x"
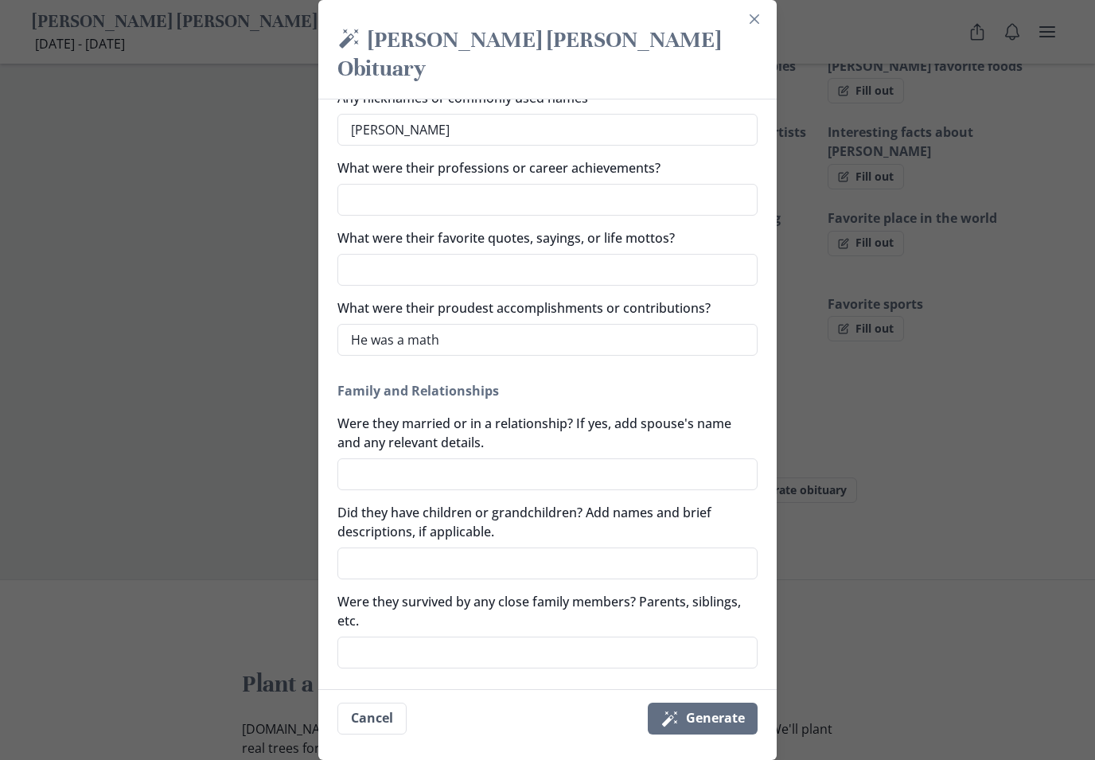
type textarea "He was a math p"
type textarea "x"
type textarea "He was a math pr"
type textarea "x"
type textarea "He was a math pro"
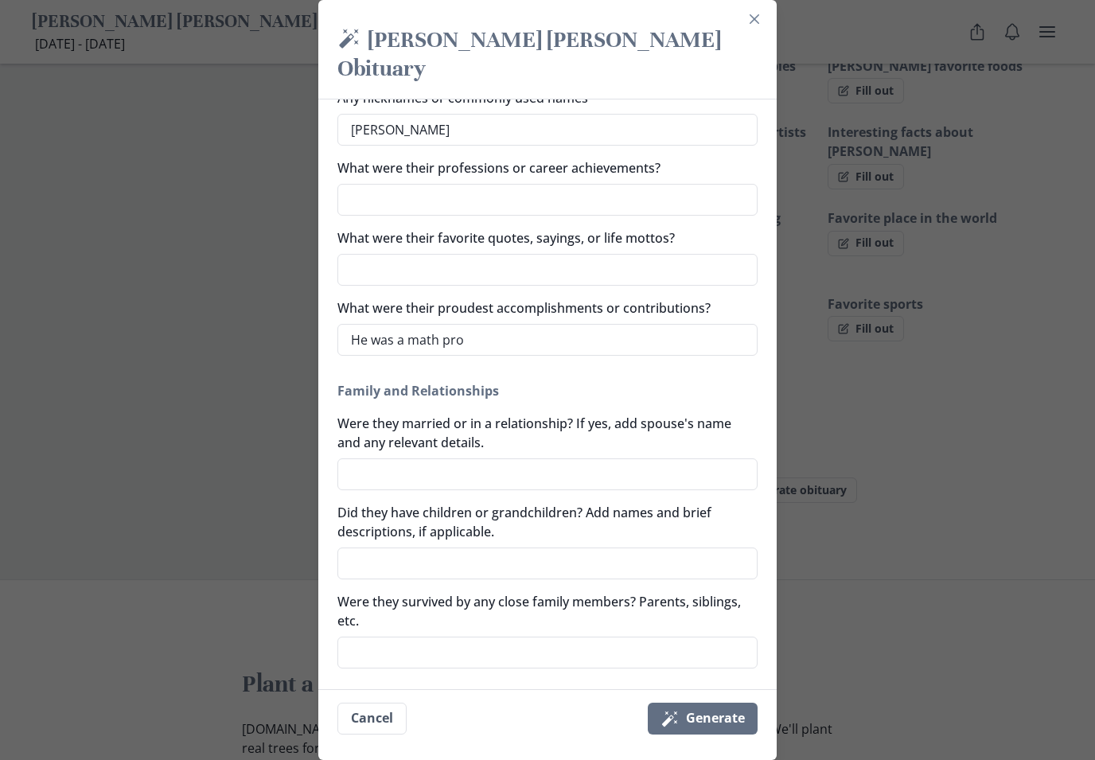
type textarea "x"
type textarea "He was a math prof"
type textarea "x"
type textarea "He was a math profe"
type textarea "x"
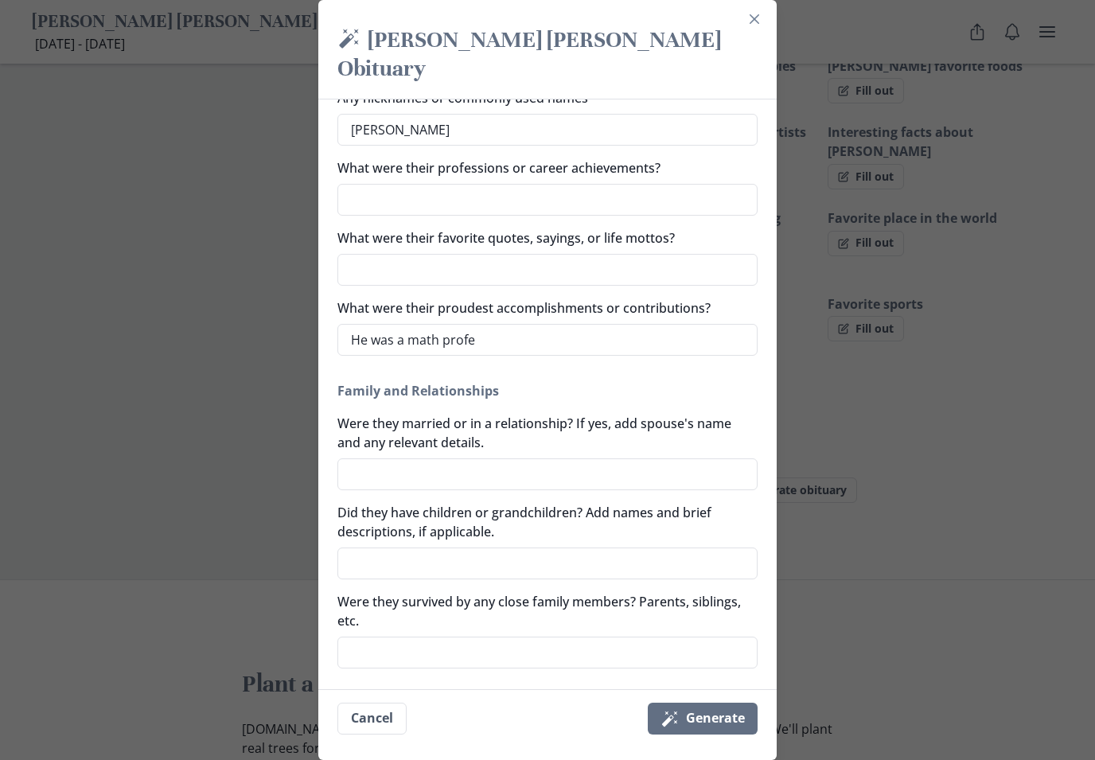
type textarea "He was a math profes"
type textarea "x"
type textarea "He was a math profess"
type textarea "x"
type textarea "He was a math professo"
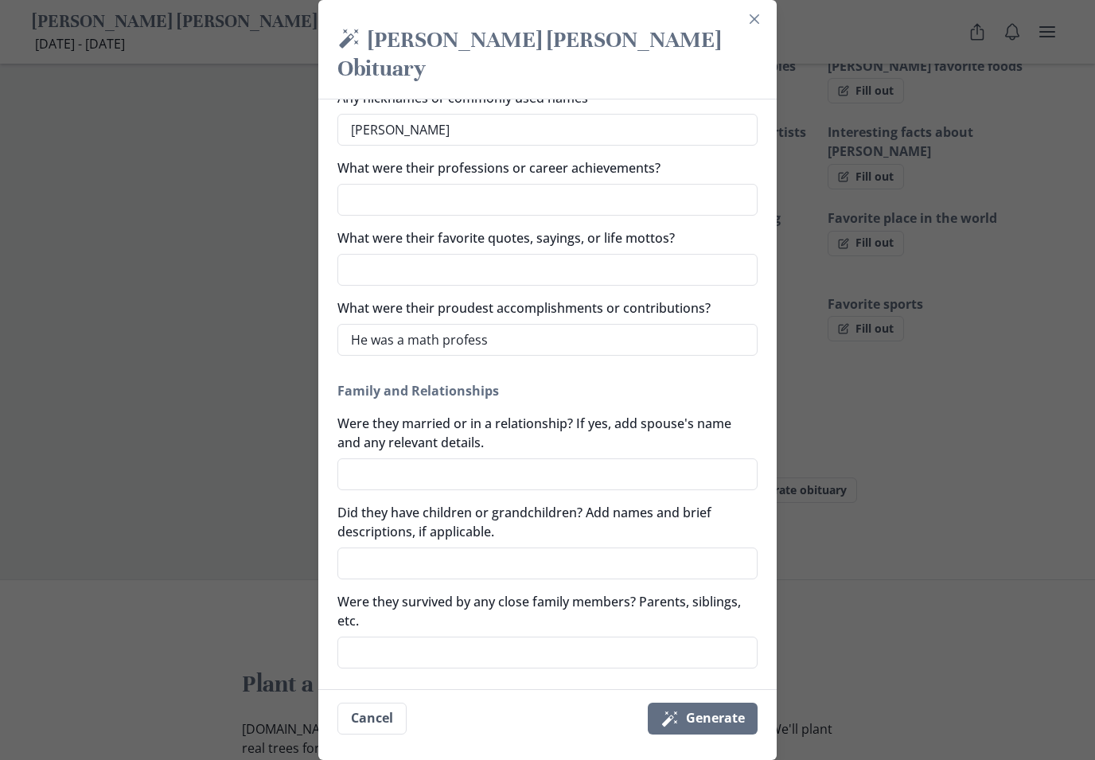
type textarea "x"
type textarea "He was a math professor"
type textarea "x"
type textarea "He was a math professor"
type textarea "x"
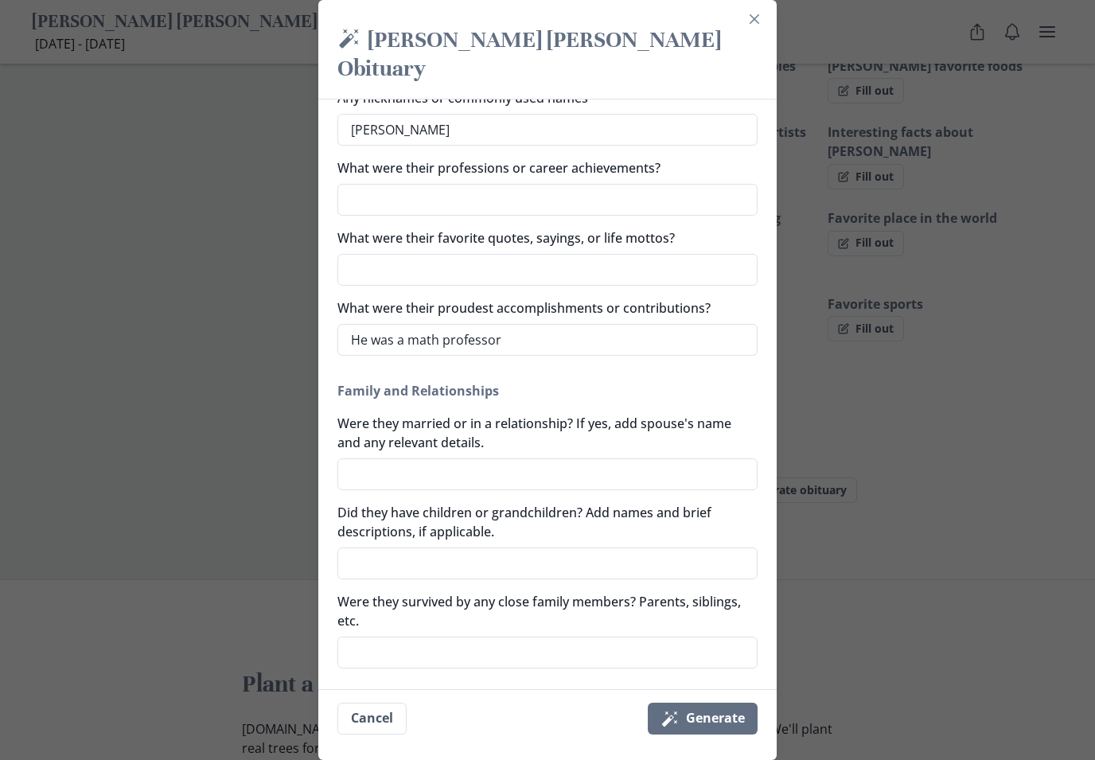
type textarea "He was a math professor"
click at [718, 254] on textarea "What were their favorite quotes, sayings, or life mottos?" at bounding box center [547, 270] width 420 height 32
click at [711, 348] on div "[PERSON_NAME] [PERSON_NAME] Obituary Any nicknames or commonly used names [PERS…" at bounding box center [547, 678] width 420 height 1273
click at [693, 734] on button "Magic wand Generate" at bounding box center [703, 719] width 110 height 32
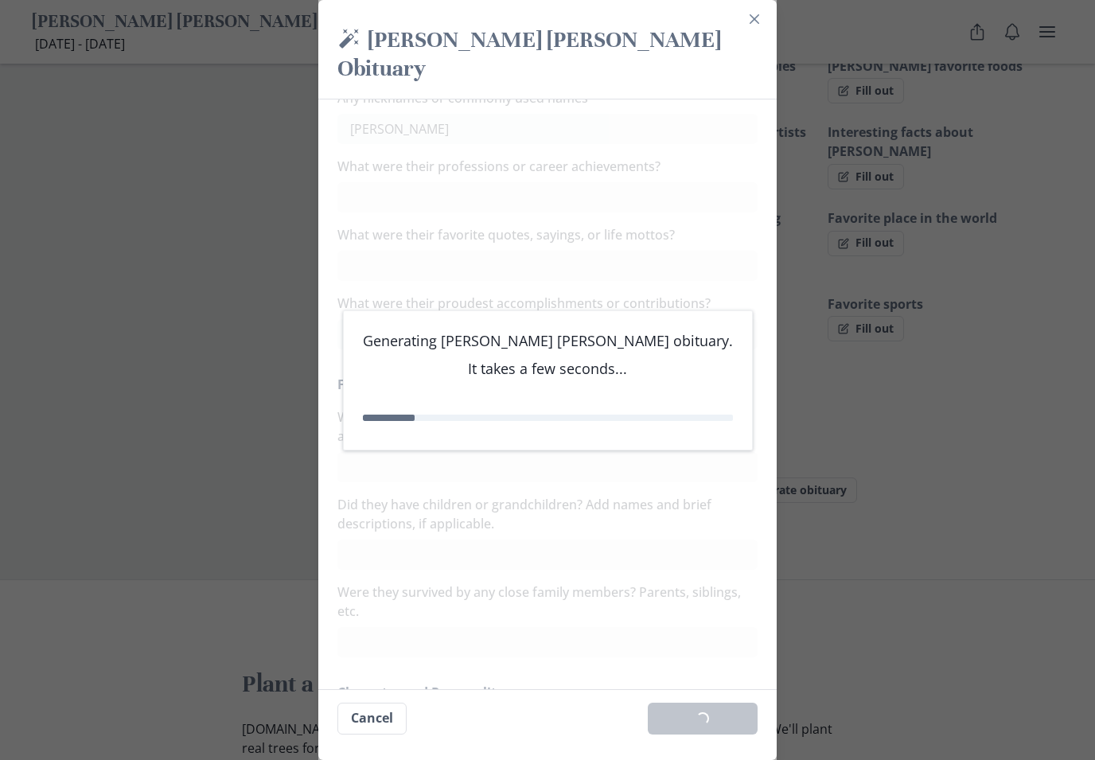
type textarea "x"
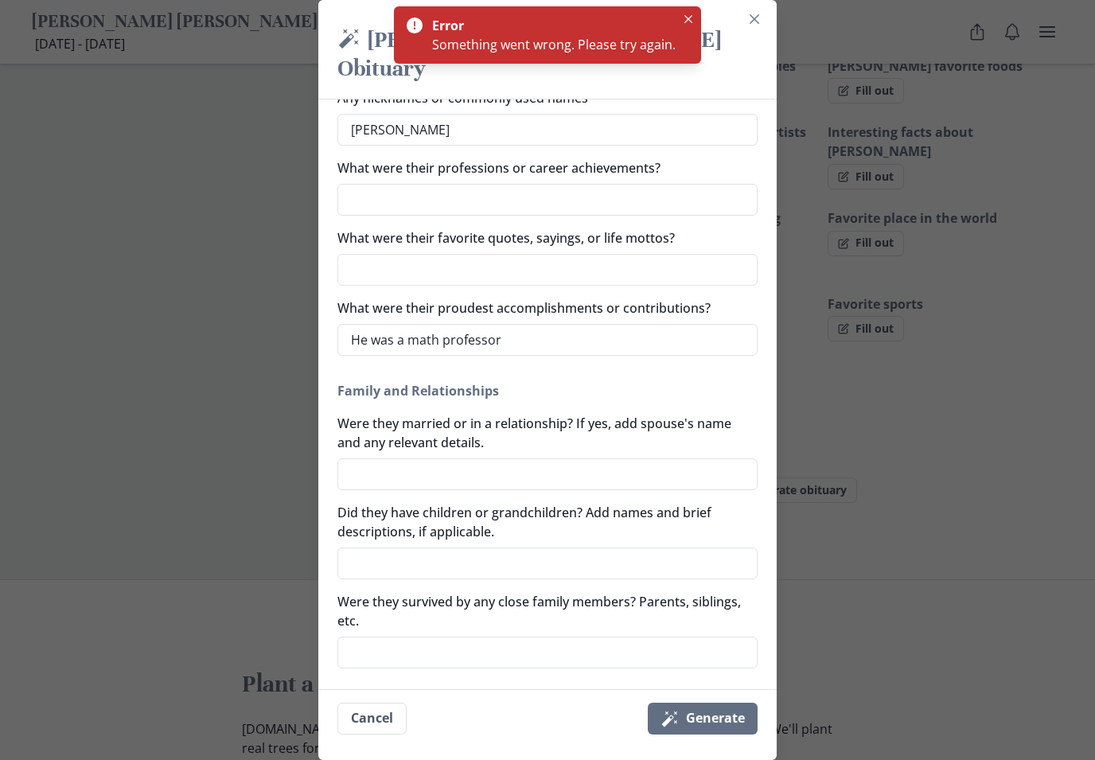
click at [759, 18] on button "Close" at bounding box center [754, 18] width 25 height 25
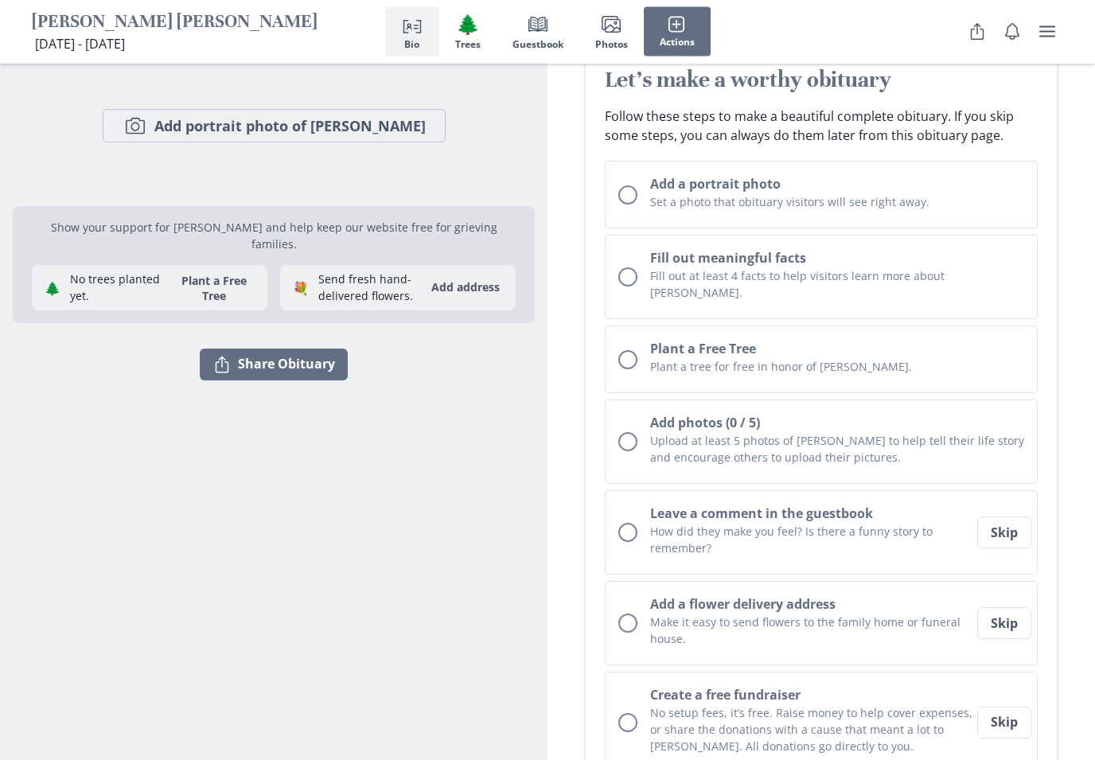
scroll to position [0, 0]
